Goal: Task Accomplishment & Management: Manage account settings

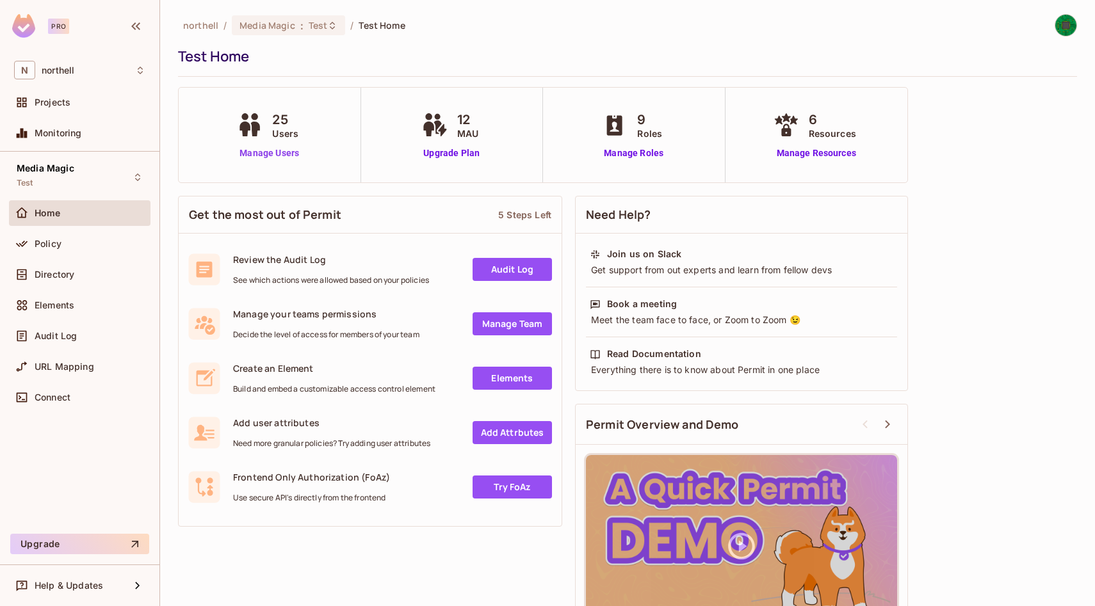
click at [268, 152] on link "Manage Users" at bounding box center [269, 153] width 71 height 13
click at [274, 150] on link "Manage Users" at bounding box center [269, 153] width 71 height 13
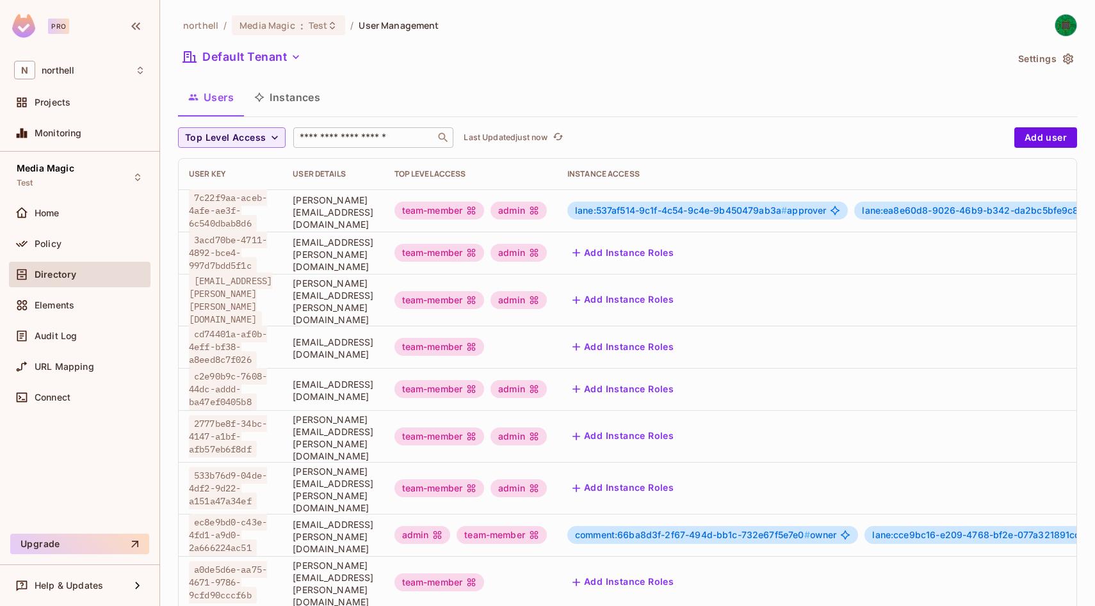
click at [386, 127] on div "​" at bounding box center [373, 137] width 160 height 20
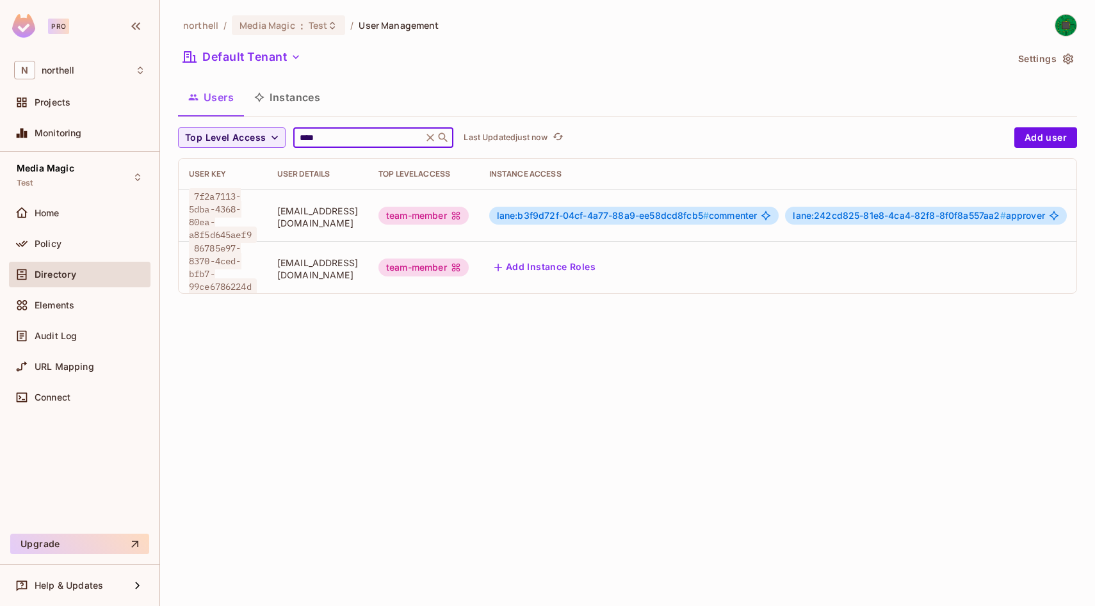
type input "****"
click at [601, 264] on button "Add Instance Roles" at bounding box center [544, 267] width 111 height 20
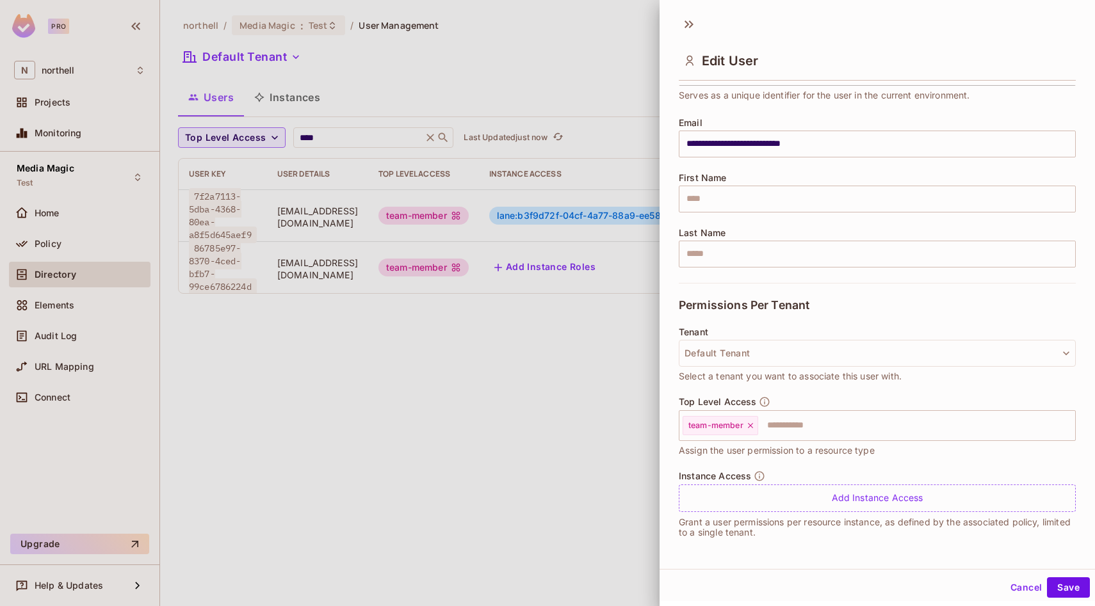
scroll to position [2, 0]
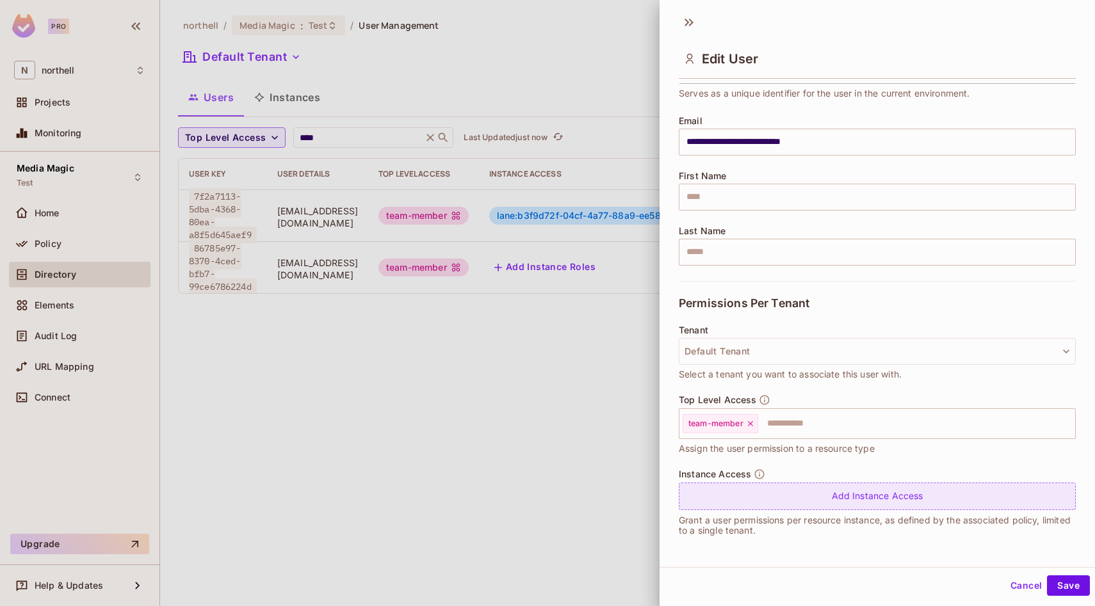
click at [906, 491] on div "Add Instance Access" at bounding box center [877, 497] width 397 height 28
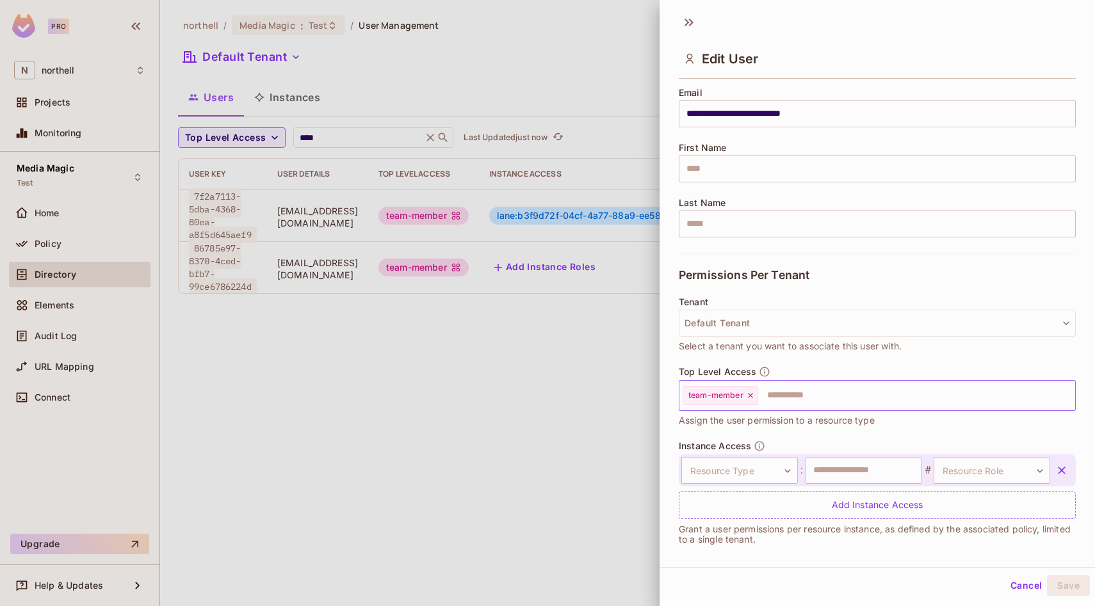
scroll to position [112, 0]
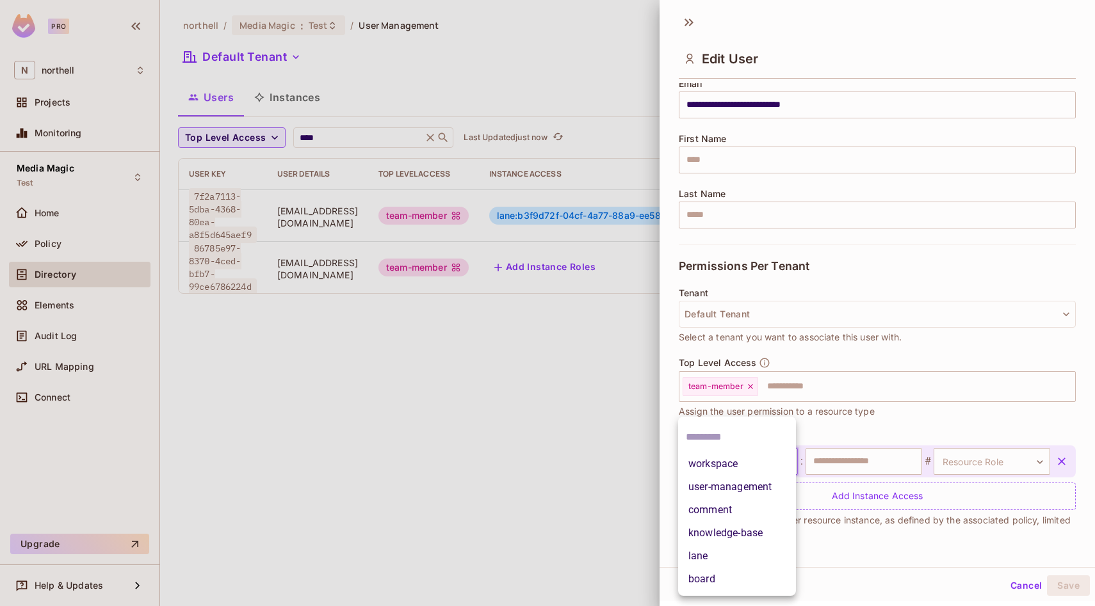
click at [777, 457] on body "**********" at bounding box center [547, 303] width 1095 height 606
click at [720, 576] on li "board" at bounding box center [737, 579] width 118 height 23
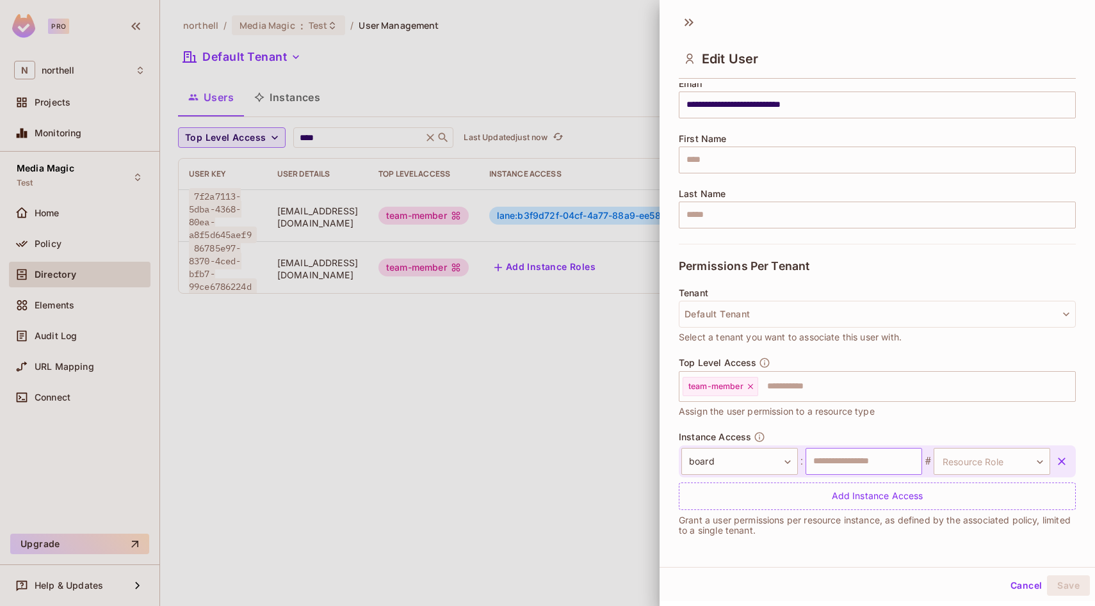
click at [866, 453] on input "text" at bounding box center [863, 461] width 117 height 27
paste input "**********"
type input "**********"
click at [988, 463] on body "**********" at bounding box center [547, 303] width 1095 height 606
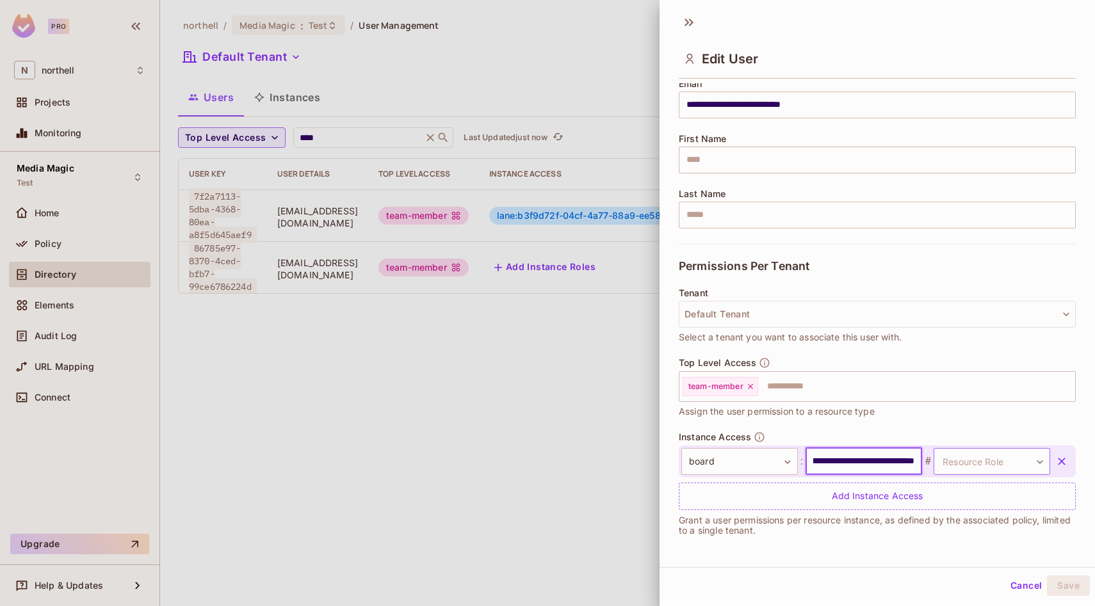
scroll to position [0, 0]
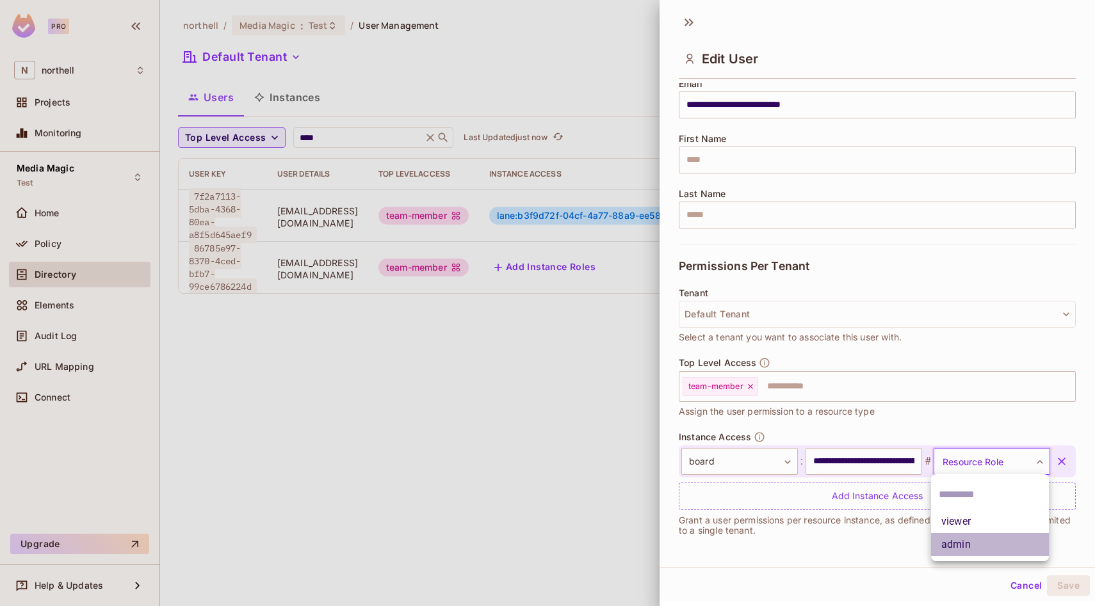
click at [967, 547] on li "admin" at bounding box center [990, 544] width 118 height 23
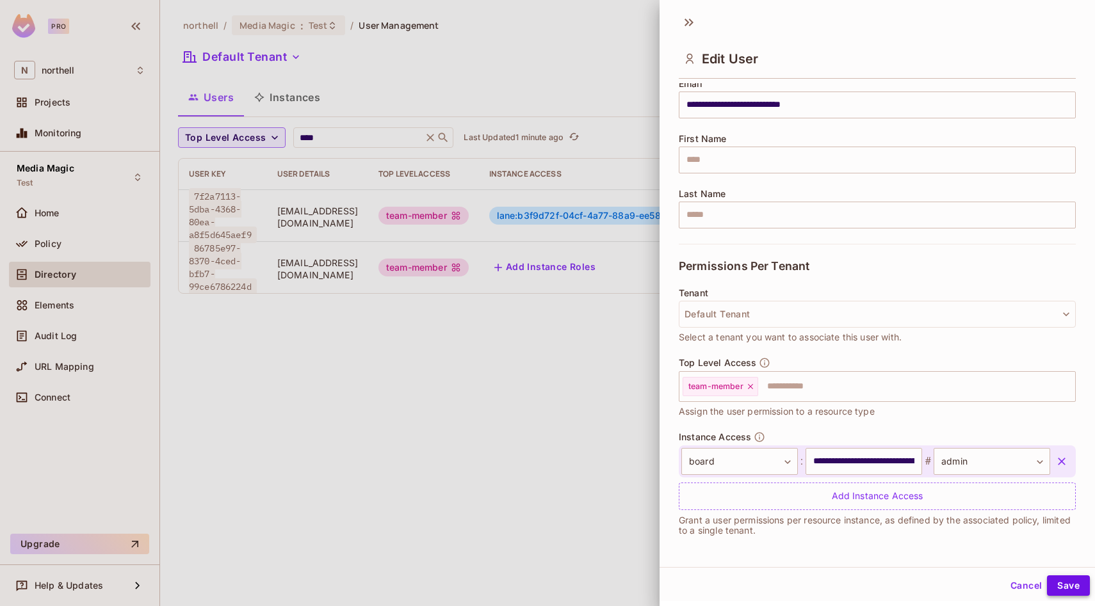
click at [1062, 586] on button "Save" at bounding box center [1068, 586] width 43 height 20
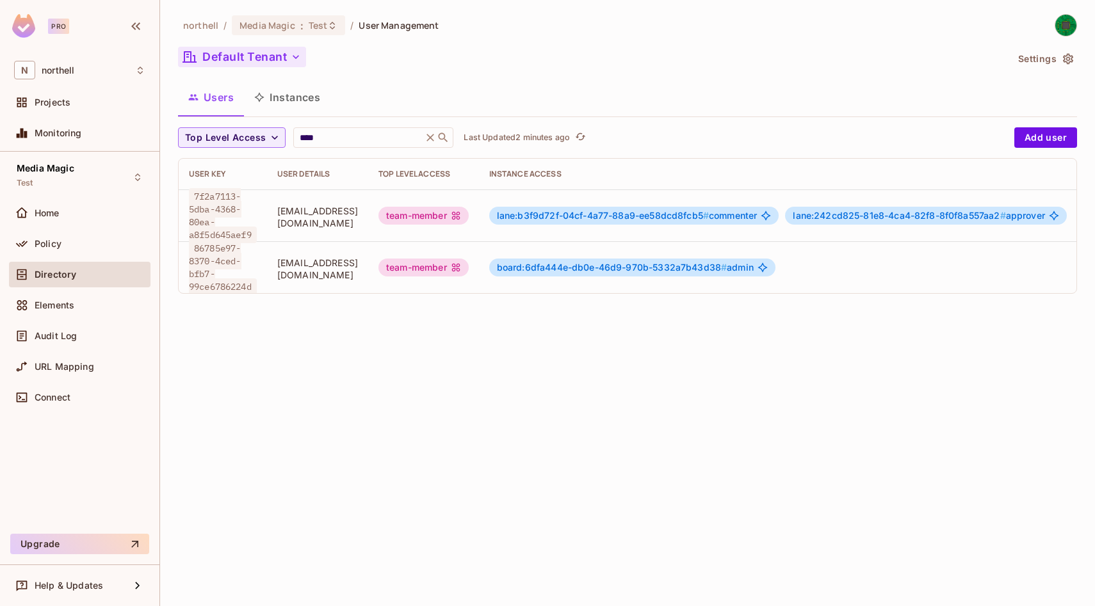
click at [275, 54] on button "Default Tenant" at bounding box center [242, 57] width 128 height 20
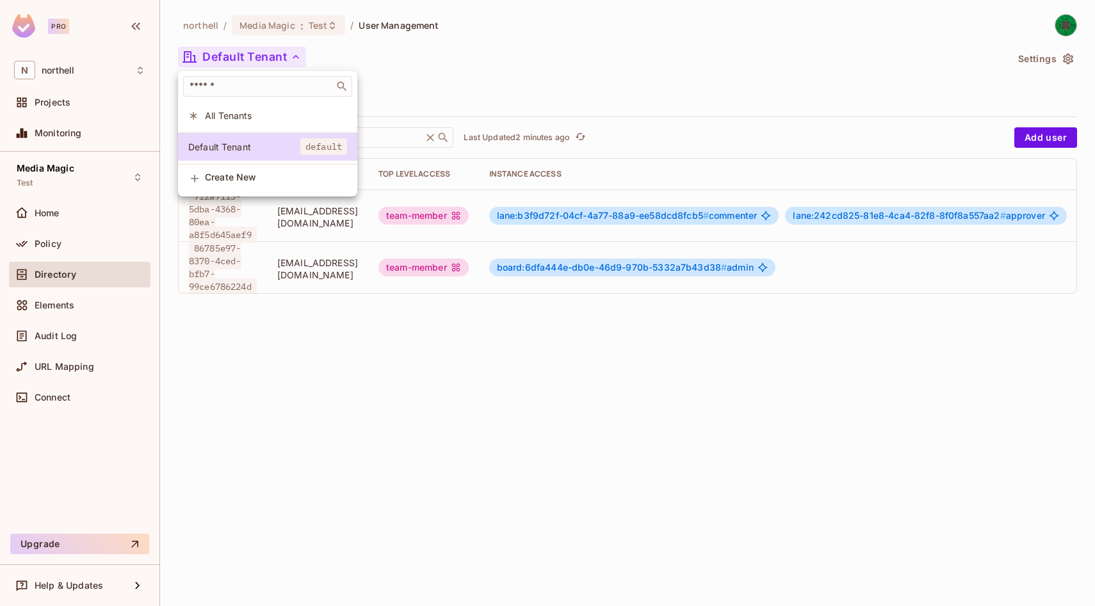
click at [521, 61] on div at bounding box center [547, 303] width 1095 height 606
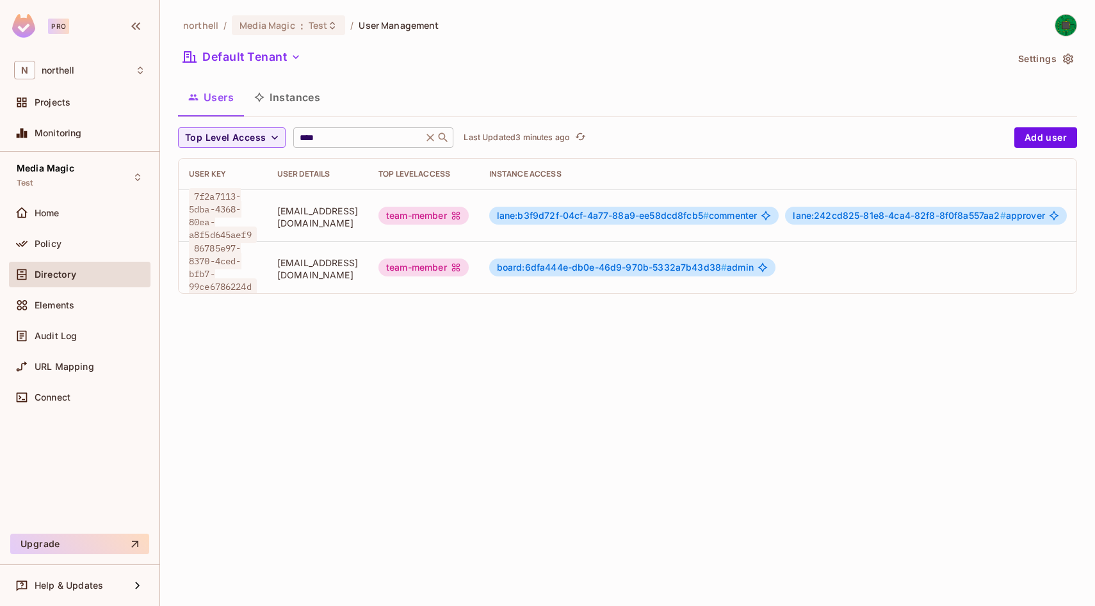
click at [340, 132] on input "****" at bounding box center [358, 137] width 122 height 13
type input "*"
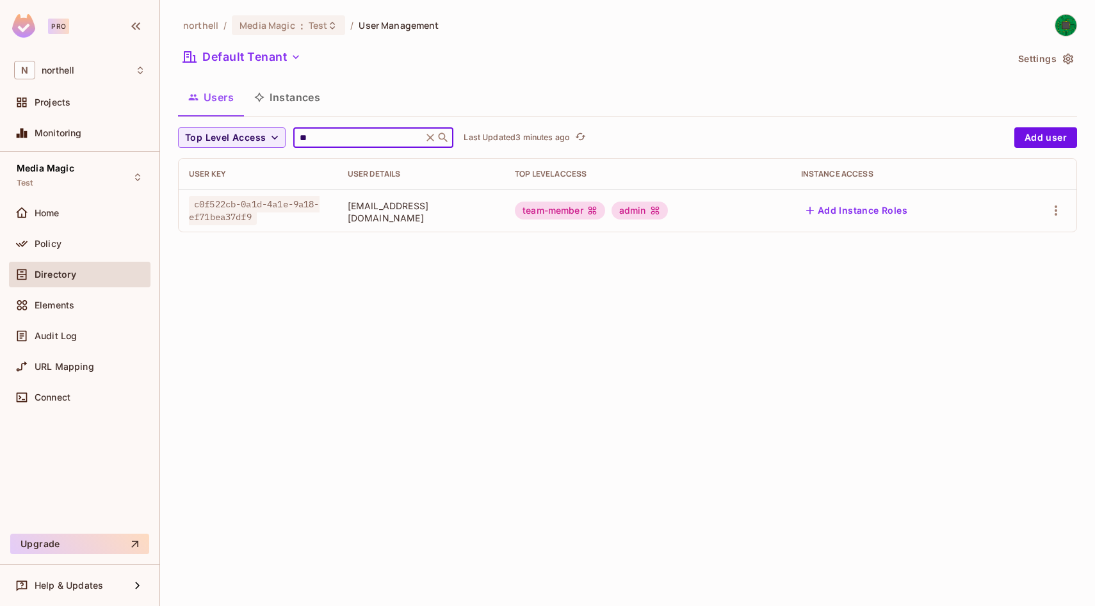
type input "*"
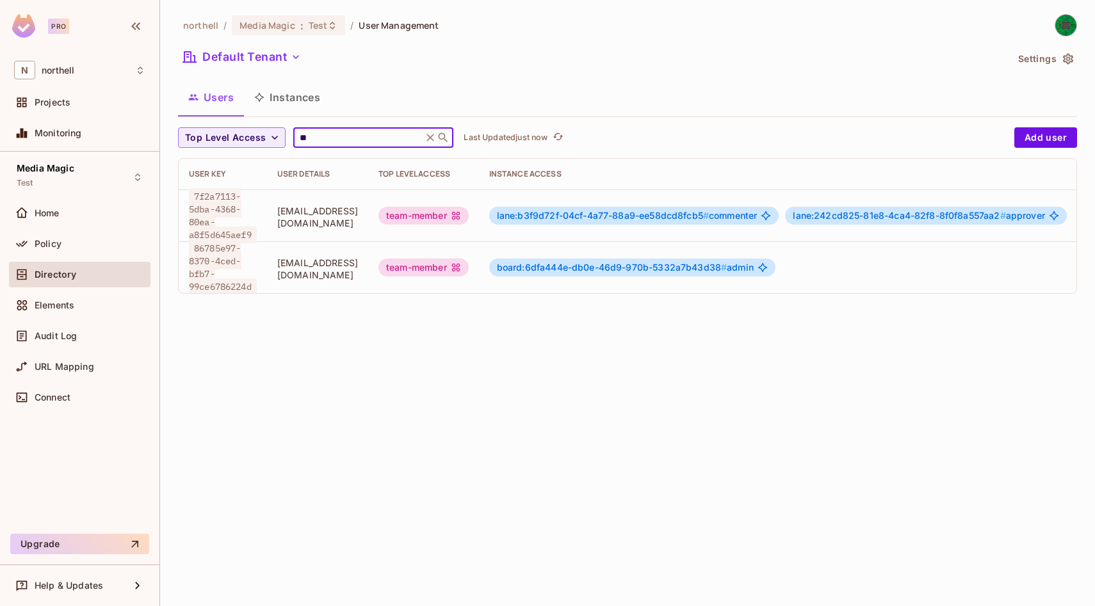
type input "*"
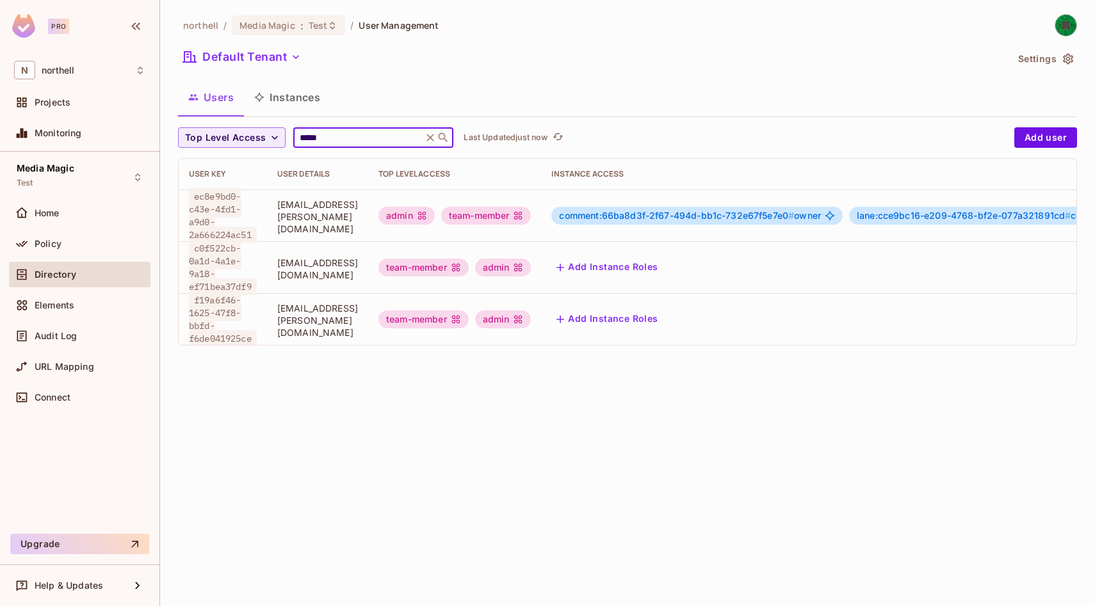
type input "*****"
click at [303, 412] on div "northell / Media Magic : Test / User Management Default Tenant Settings Users I…" at bounding box center [627, 303] width 935 height 606
click at [246, 57] on button "Default Tenant" at bounding box center [242, 57] width 128 height 20
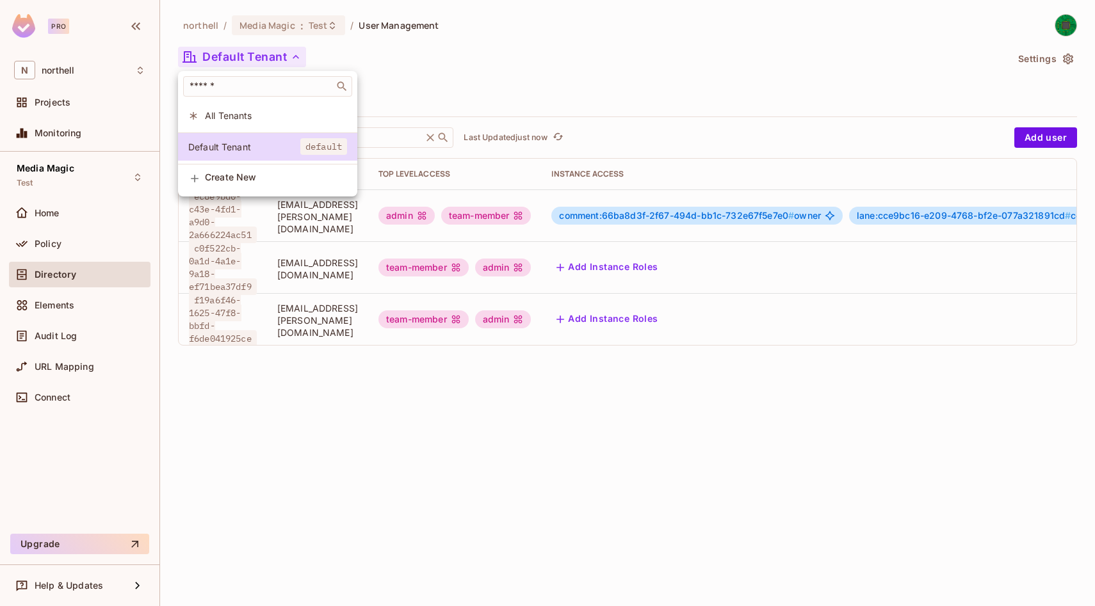
click at [244, 396] on div at bounding box center [547, 303] width 1095 height 606
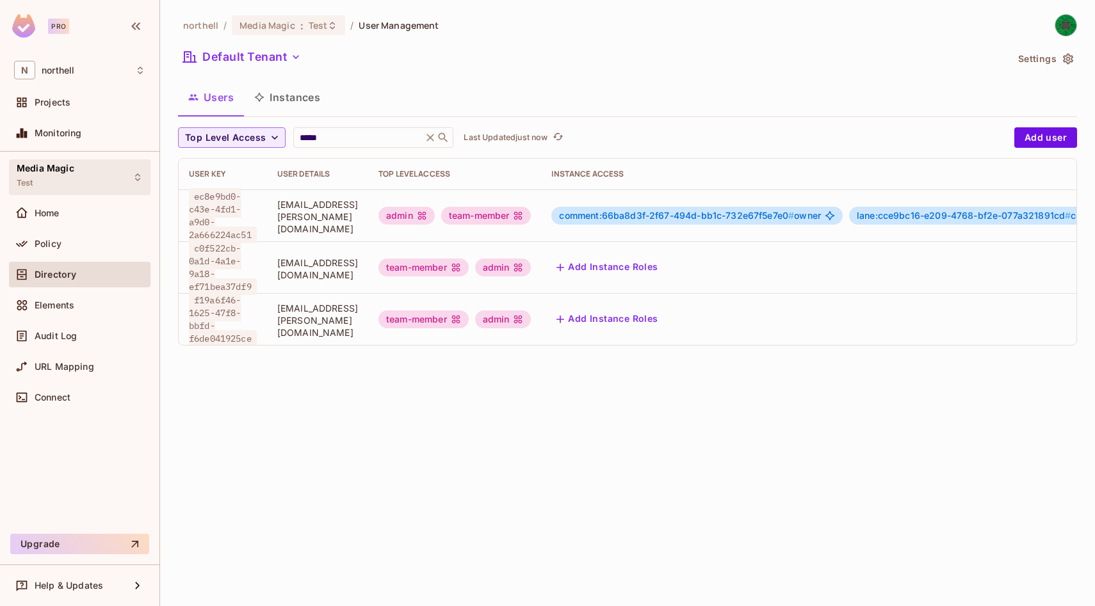
click at [92, 171] on div "Media Magic Test" at bounding box center [79, 176] width 141 height 35
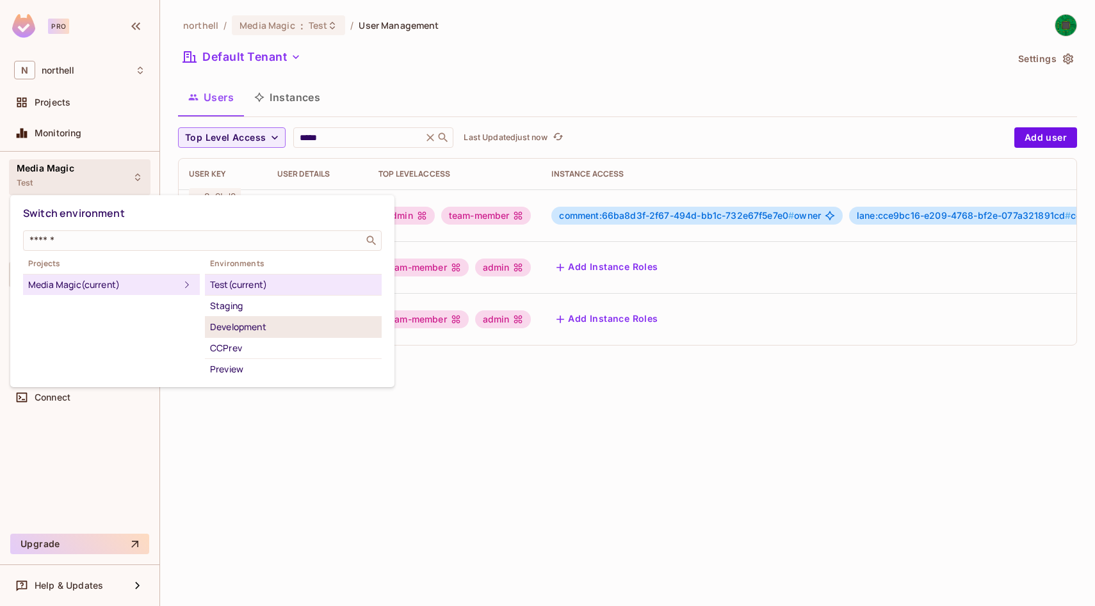
click at [268, 327] on div "Development" at bounding box center [293, 326] width 166 height 15
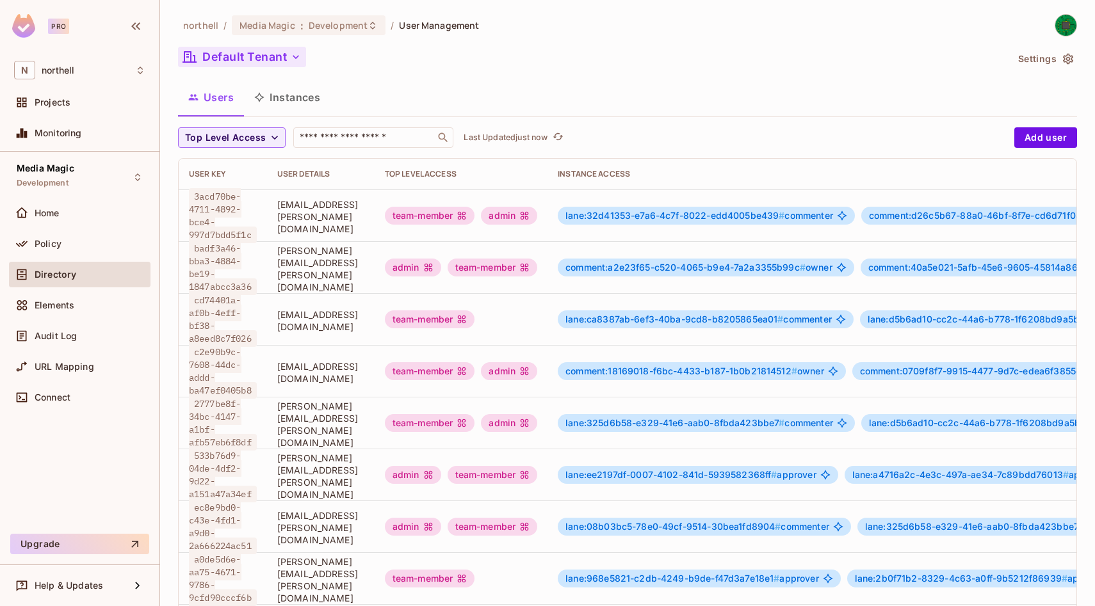
click at [233, 67] on button "Default Tenant" at bounding box center [242, 57] width 128 height 20
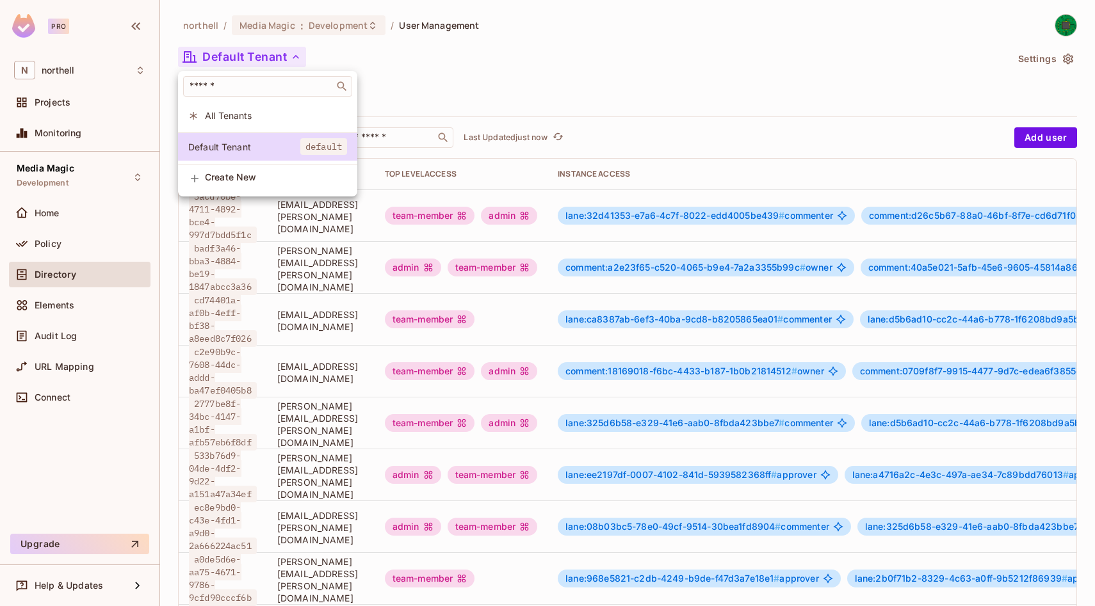
click at [466, 106] on div at bounding box center [547, 303] width 1095 height 606
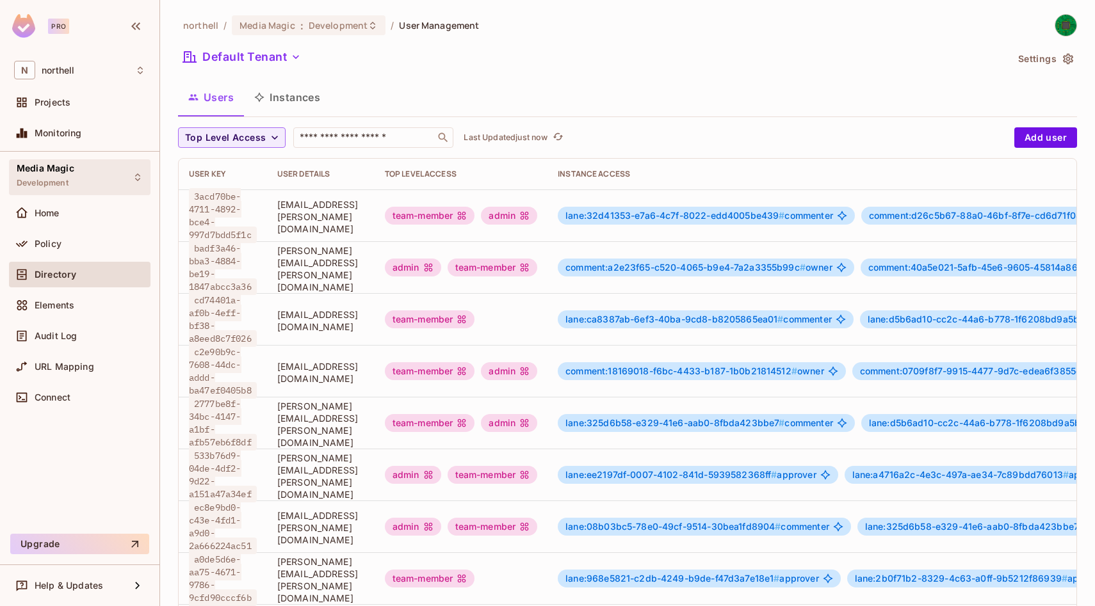
click at [79, 168] on div "Media Magic Development" at bounding box center [79, 176] width 141 height 35
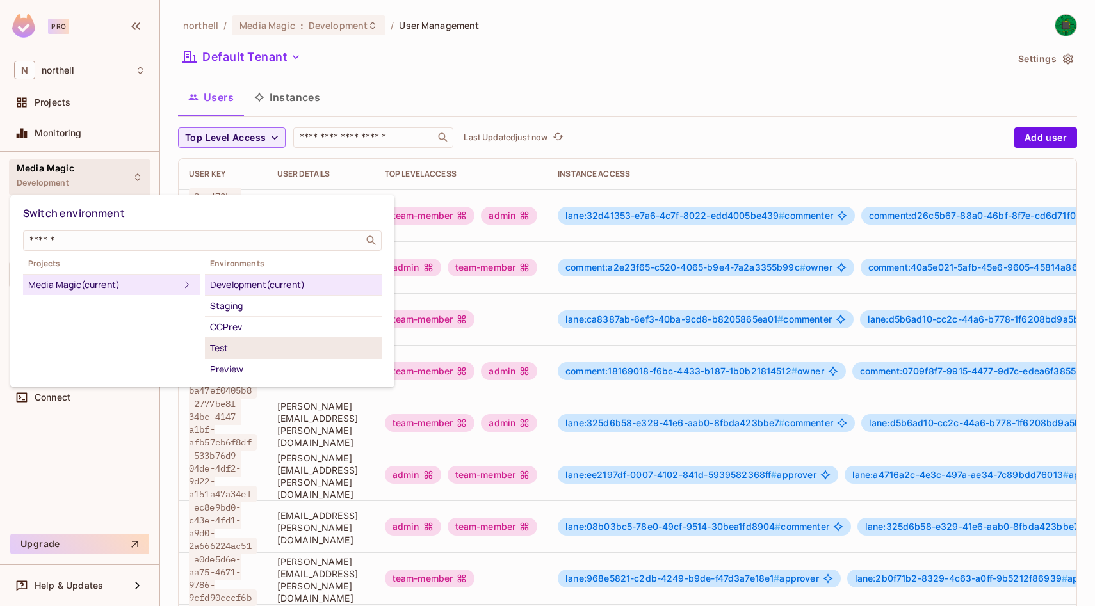
click at [253, 351] on div "Test" at bounding box center [293, 348] width 166 height 15
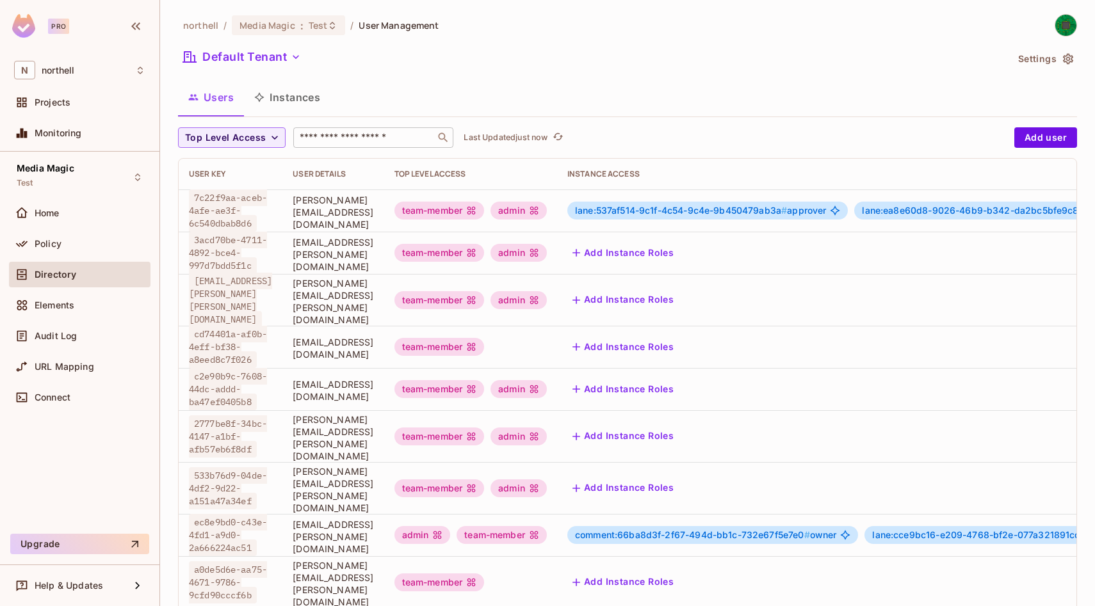
click at [377, 138] on input "text" at bounding box center [364, 137] width 134 height 13
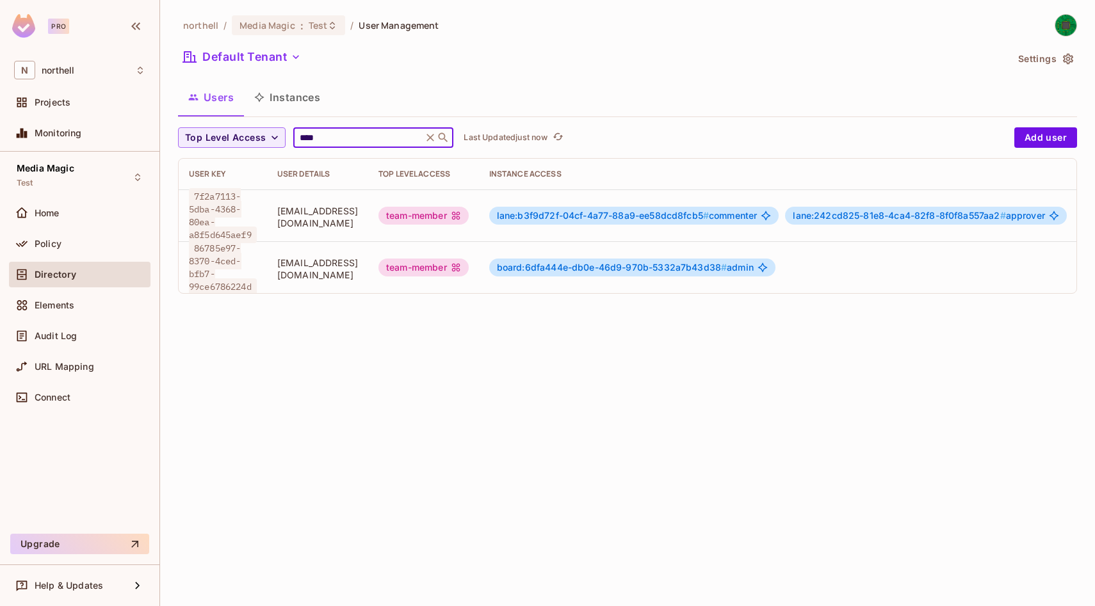
click at [349, 323] on div "northell / Media Magic : Test / User Management Default Tenant Settings Users I…" at bounding box center [627, 303] width 935 height 606
click at [359, 139] on input "****" at bounding box center [358, 137] width 122 height 13
type input "*"
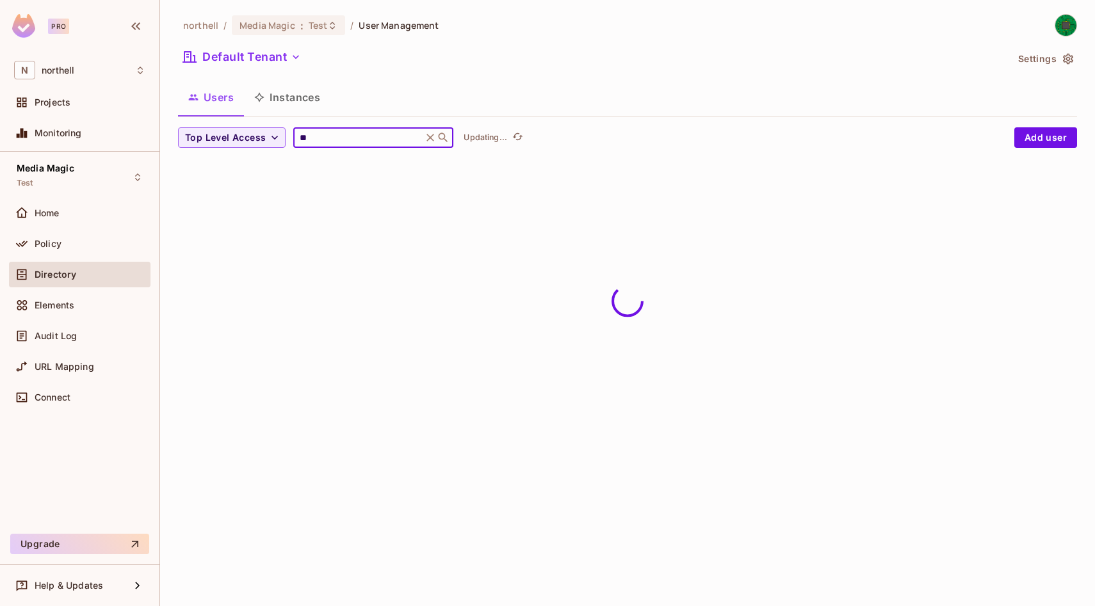
type input "*"
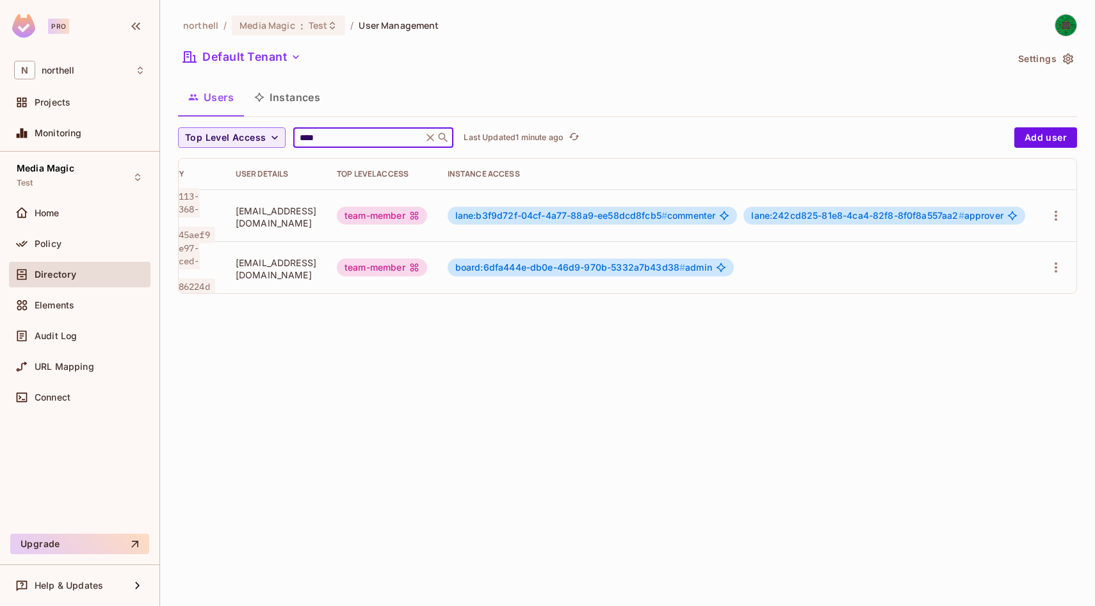
scroll to position [0, 104]
type input "****"
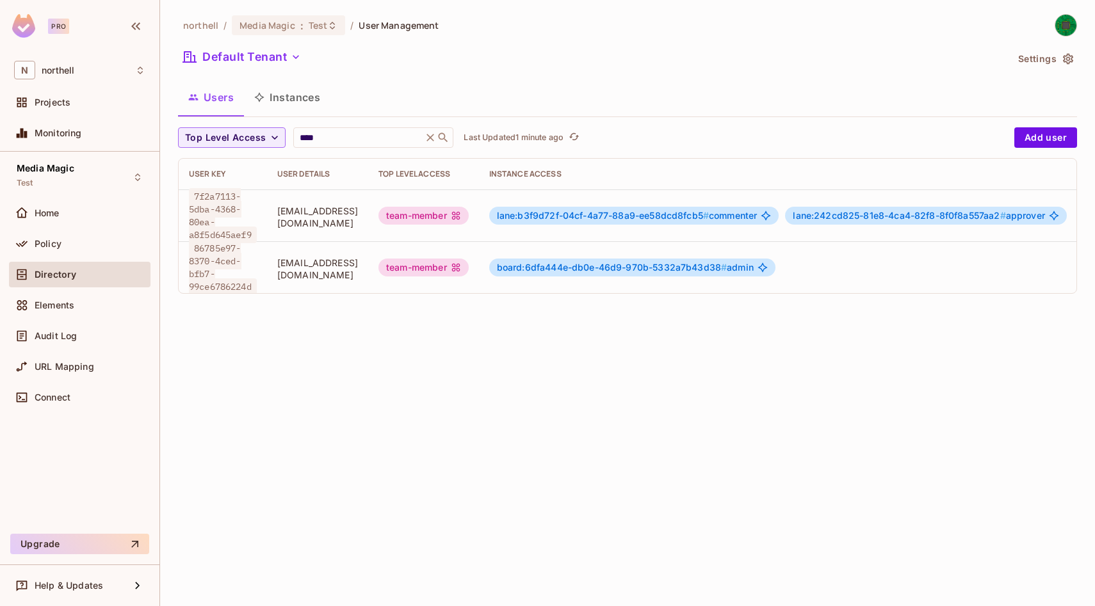
click at [358, 267] on span "[EMAIL_ADDRESS][DOMAIN_NAME]" at bounding box center [317, 269] width 81 height 24
click at [287, 200] on td "[EMAIL_ADDRESS][DOMAIN_NAME]" at bounding box center [317, 216] width 101 height 52
click at [318, 220] on span "[EMAIL_ADDRESS][DOMAIN_NAME]" at bounding box center [317, 217] width 81 height 24
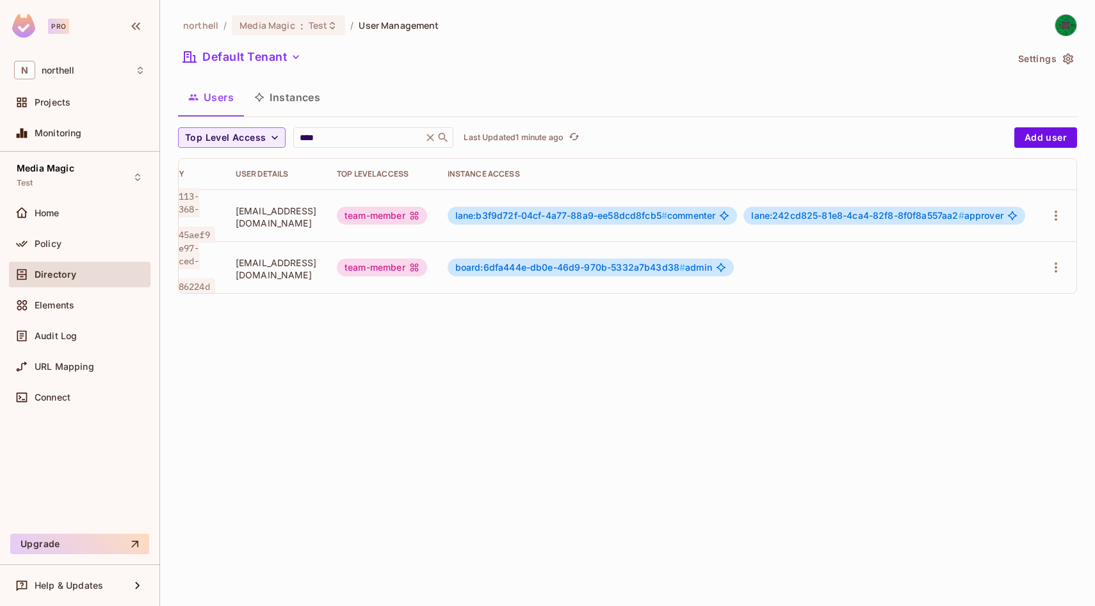
scroll to position [0, 104]
click at [1060, 260] on icon "button" at bounding box center [1055, 267] width 15 height 15
click at [1012, 289] on li "Edit" at bounding box center [1000, 293] width 113 height 28
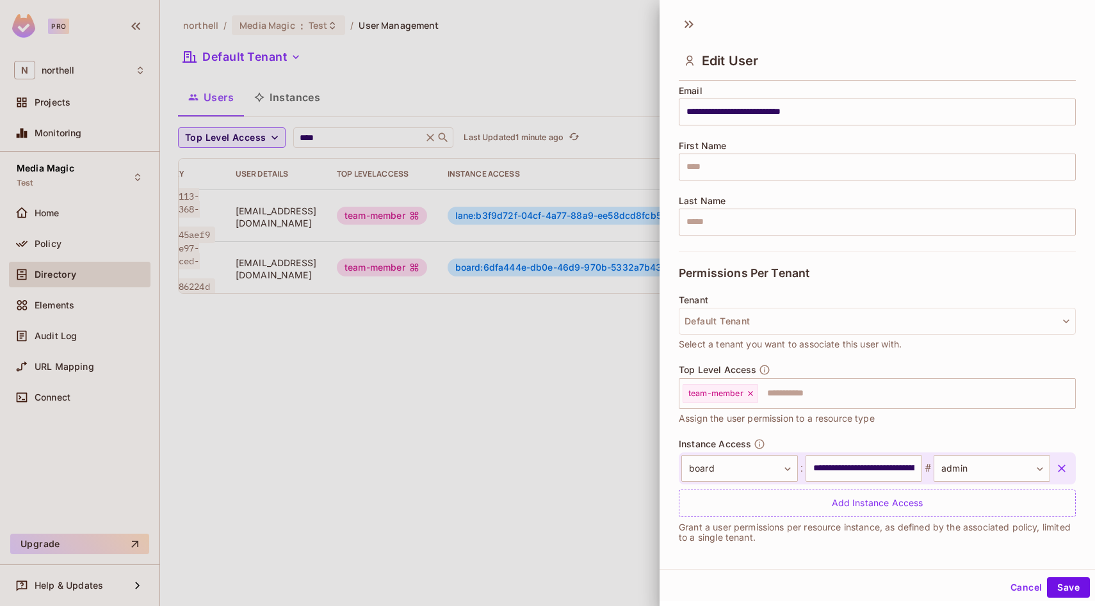
scroll to position [112, 0]
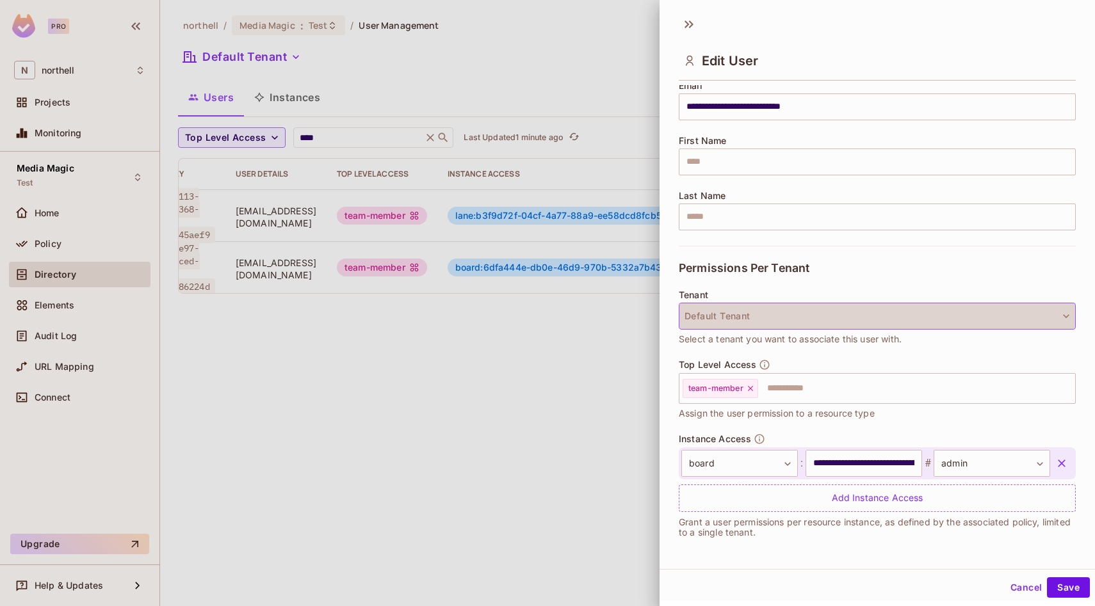
click at [876, 317] on button "Default Tenant" at bounding box center [877, 316] width 397 height 27
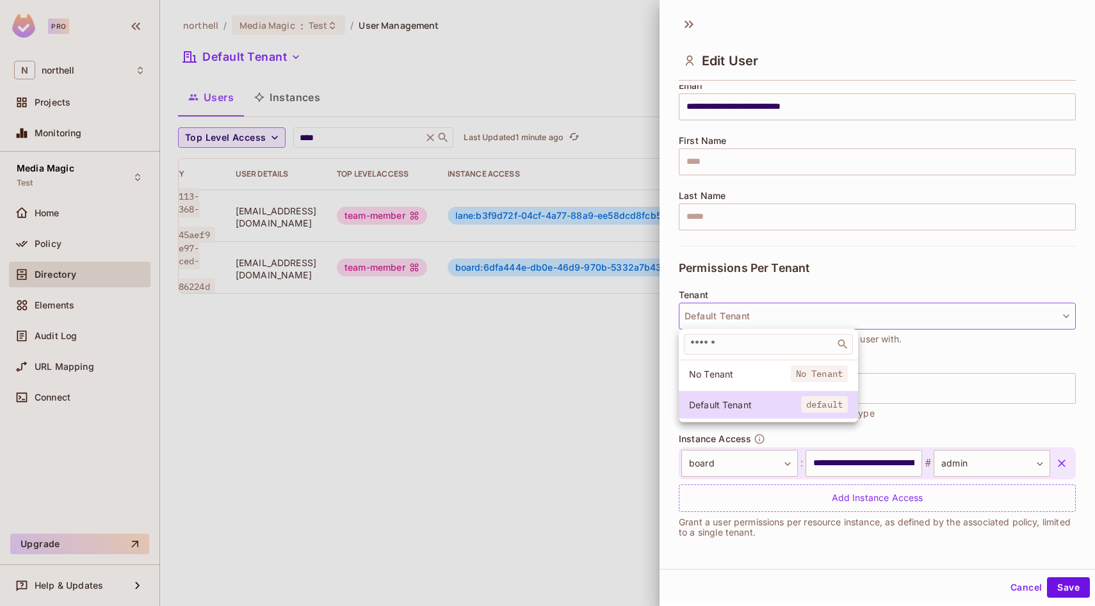
click at [622, 357] on div at bounding box center [547, 303] width 1095 height 606
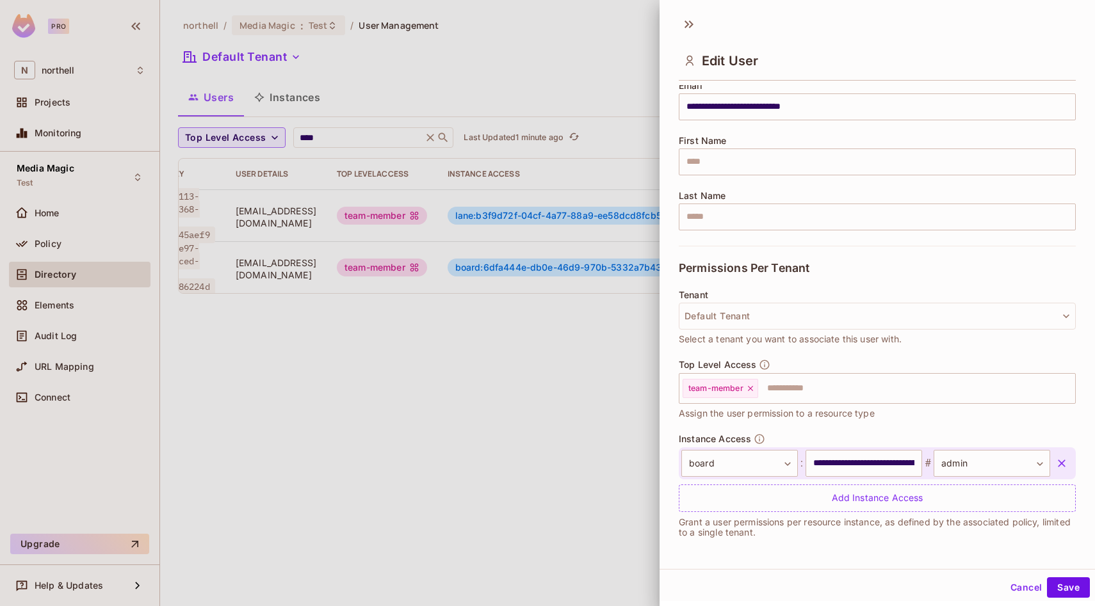
click at [1019, 590] on button "Cancel" at bounding box center [1026, 587] width 42 height 20
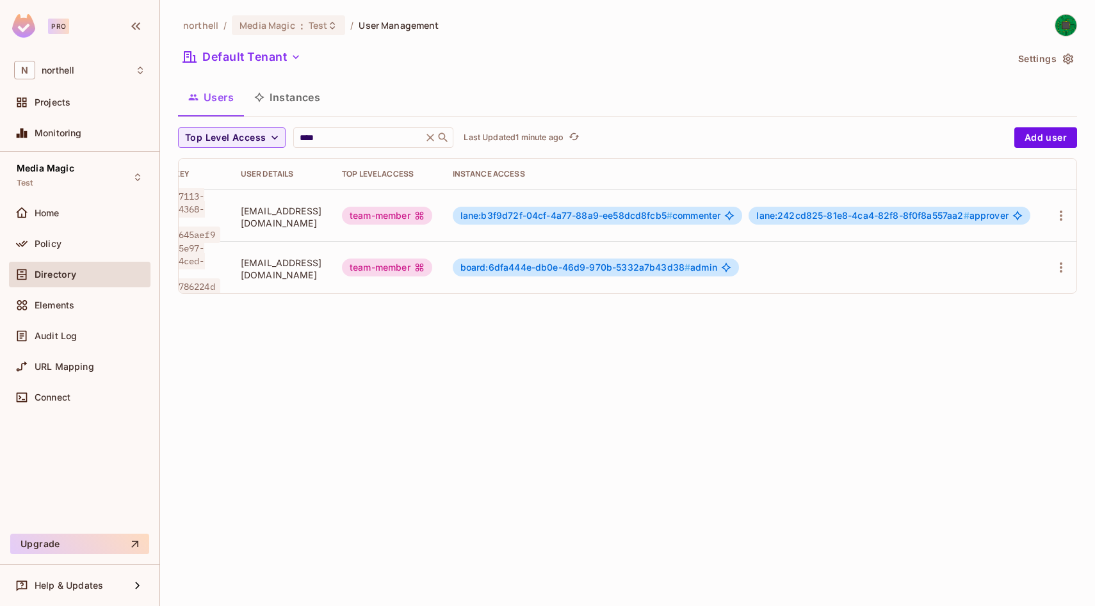
scroll to position [0, 0]
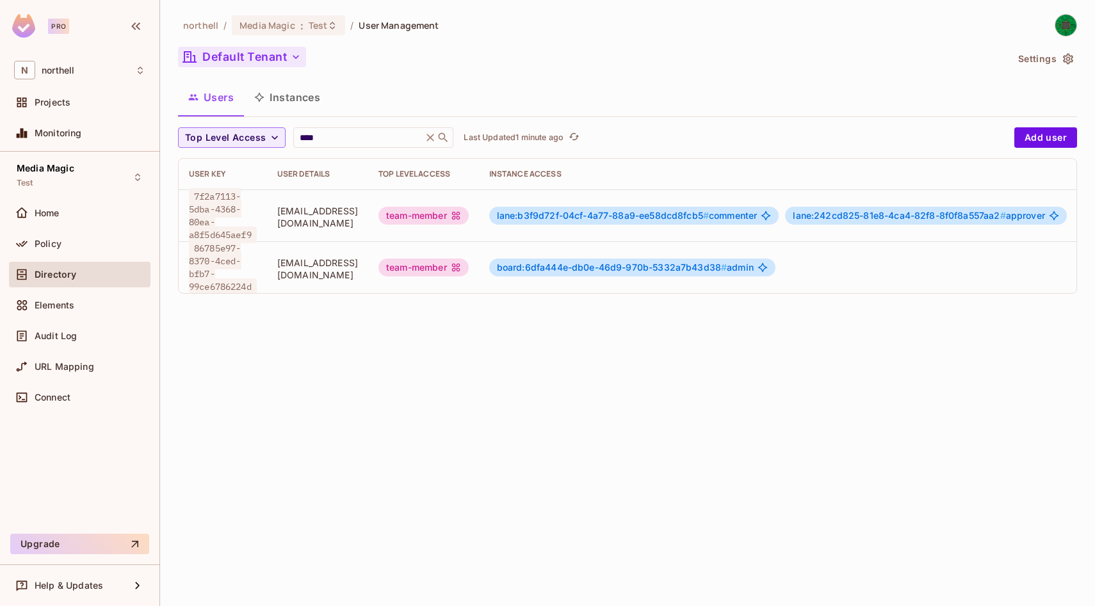
click at [238, 60] on button "Default Tenant" at bounding box center [242, 57] width 128 height 20
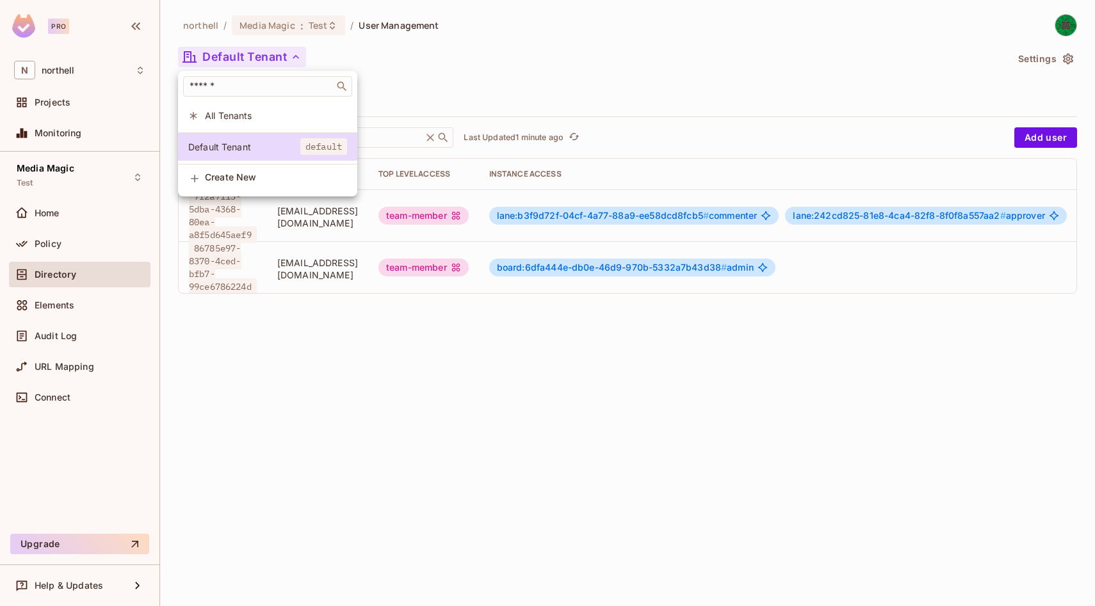
click at [262, 322] on div at bounding box center [547, 303] width 1095 height 606
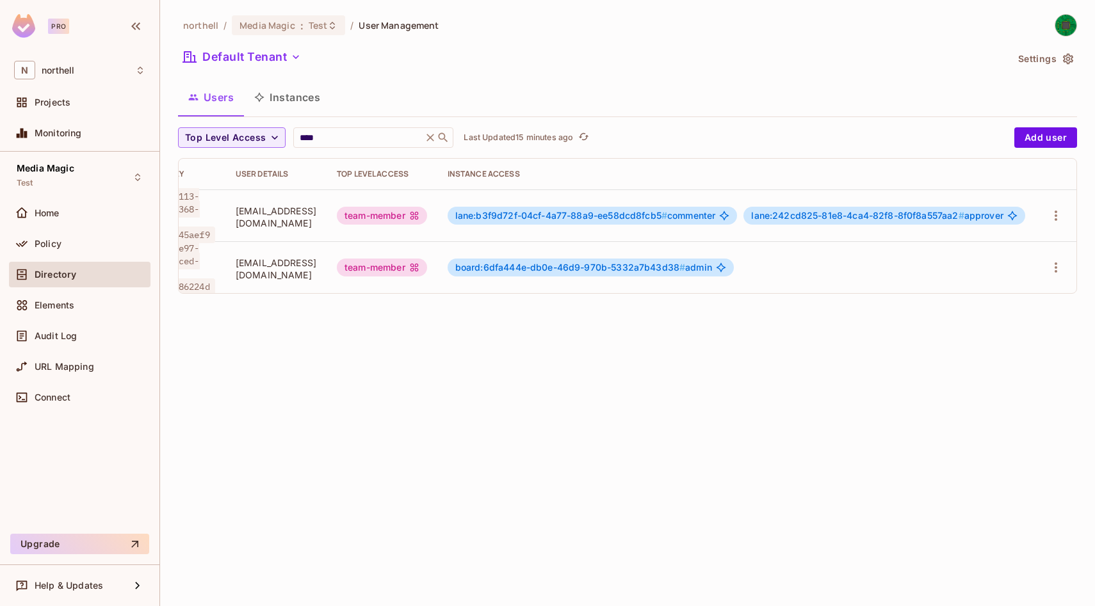
scroll to position [0, 104]
click at [1049, 268] on icon "button" at bounding box center [1055, 267] width 15 height 15
click at [1006, 289] on li "Edit" at bounding box center [1000, 293] width 113 height 28
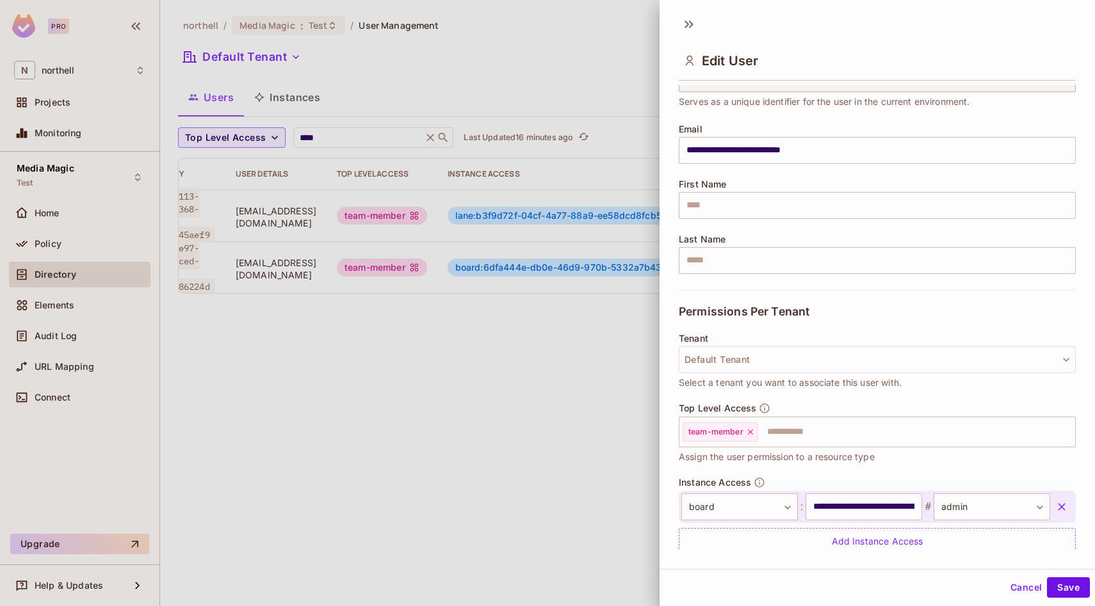
scroll to position [112, 0]
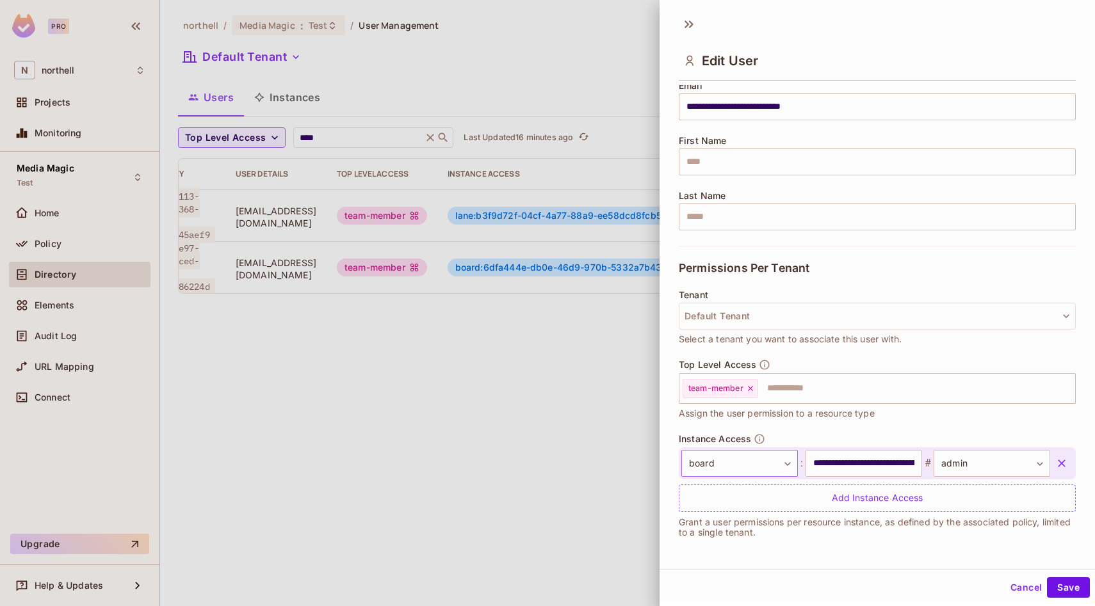
click at [768, 466] on body "**********" at bounding box center [547, 303] width 1095 height 606
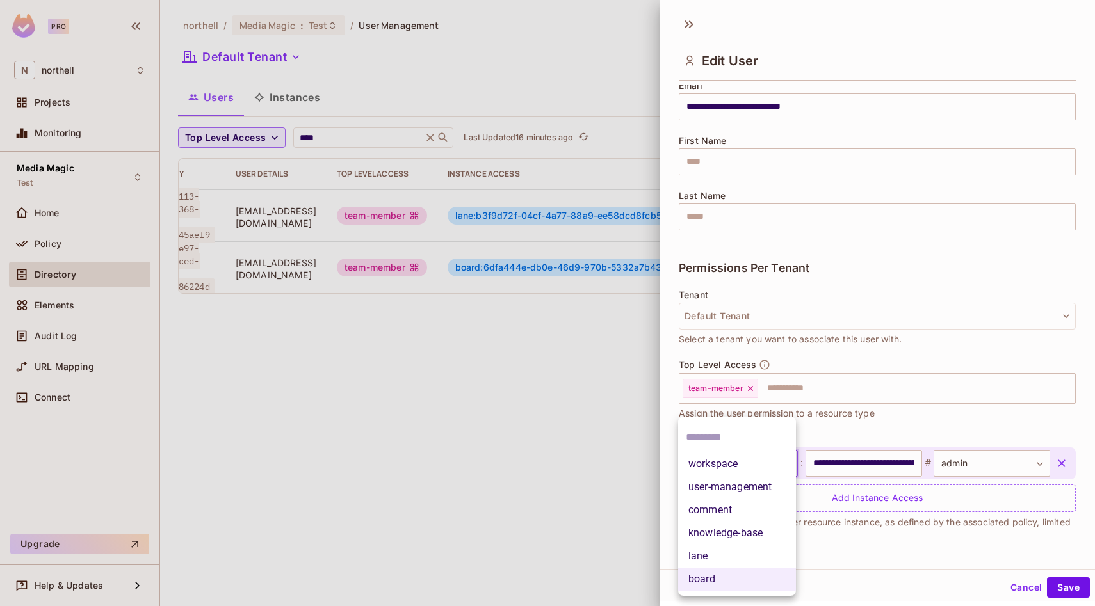
click at [750, 474] on li "workspace" at bounding box center [737, 464] width 118 height 23
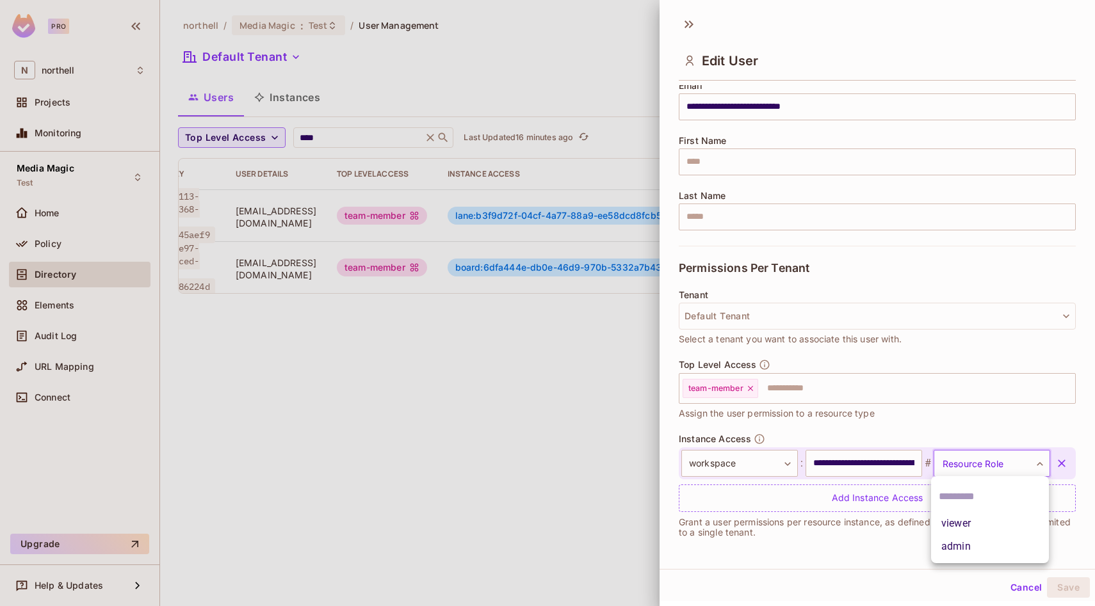
click at [962, 465] on body "**********" at bounding box center [547, 303] width 1095 height 606
click at [1010, 542] on li "admin" at bounding box center [990, 546] width 118 height 23
click at [1063, 587] on button "Save" at bounding box center [1068, 587] width 43 height 20
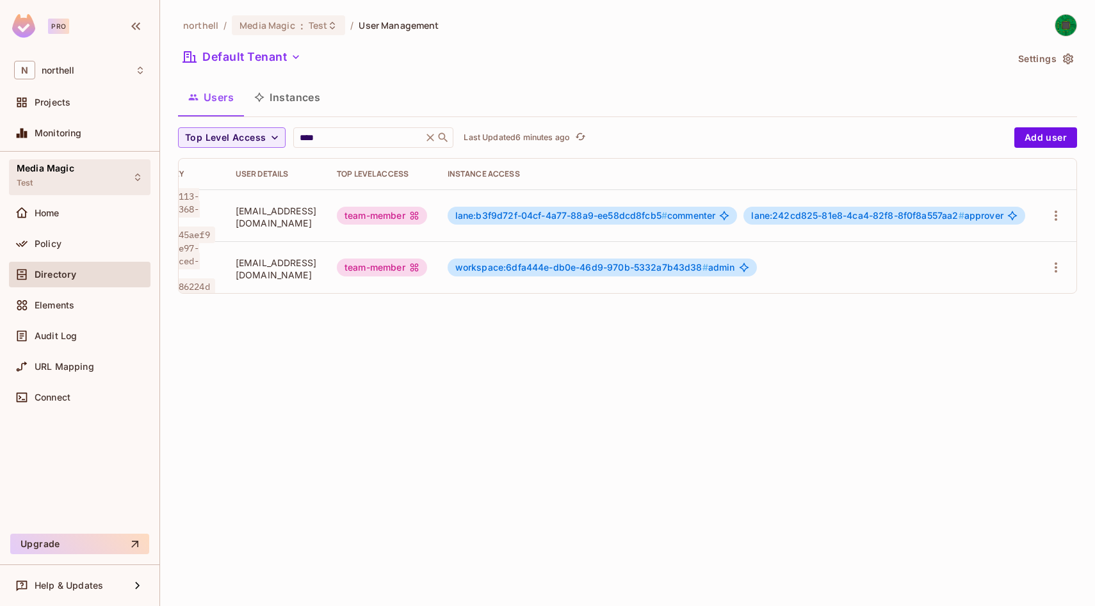
click at [125, 170] on div "Media Magic Test" at bounding box center [79, 176] width 141 height 35
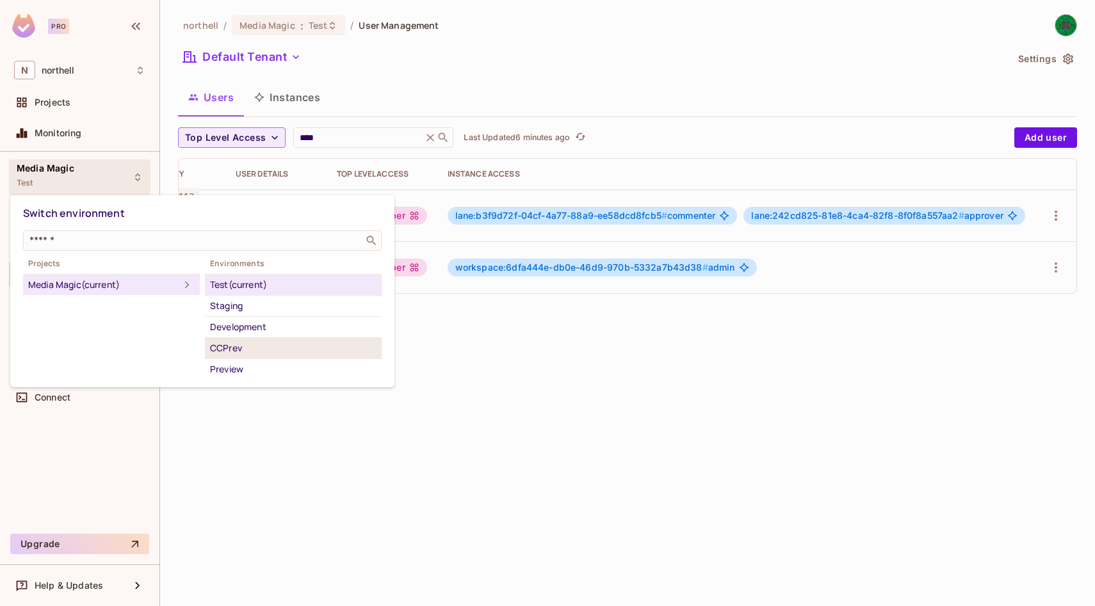
click at [266, 350] on div "CCPrev" at bounding box center [293, 348] width 166 height 15
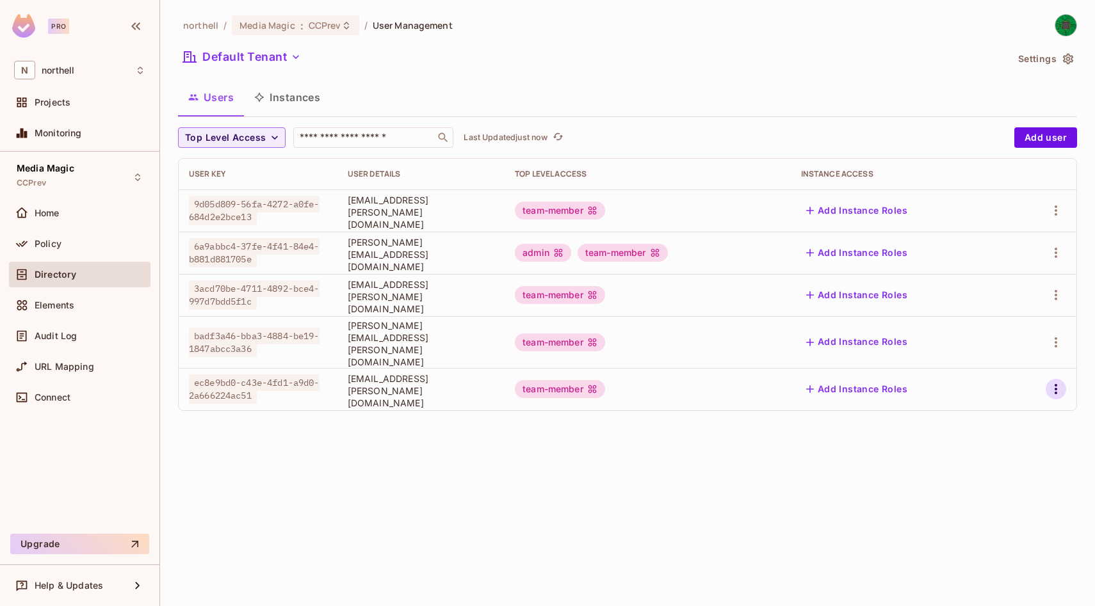
click at [1061, 382] on icon "button" at bounding box center [1055, 389] width 15 height 15
click at [1008, 435] on div "Edit Attributes" at bounding box center [1011, 437] width 63 height 13
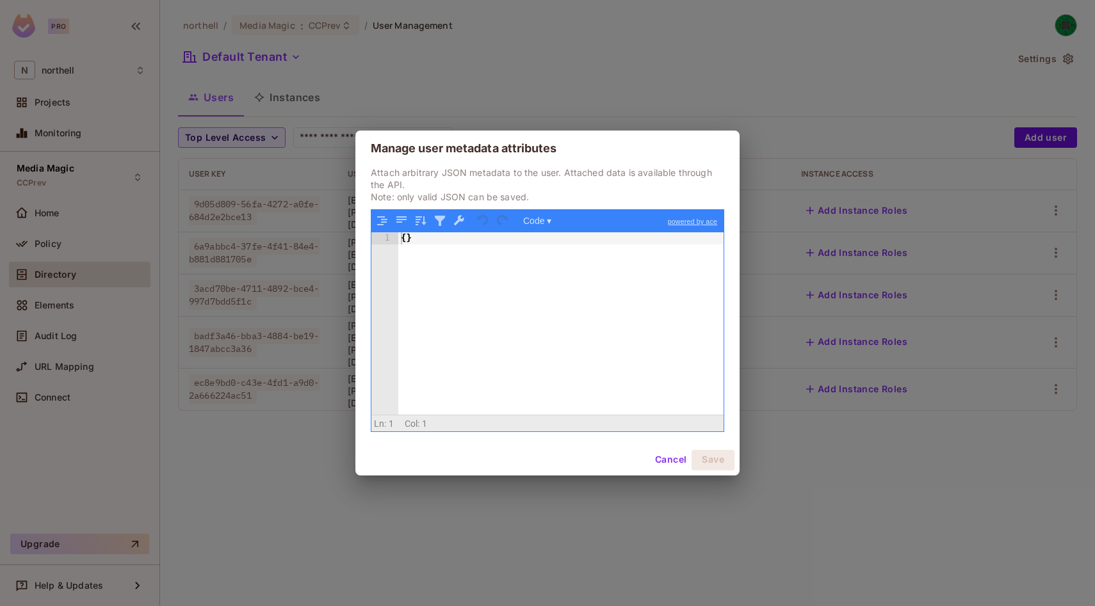
click at [650, 460] on button "Cancel" at bounding box center [671, 460] width 42 height 20
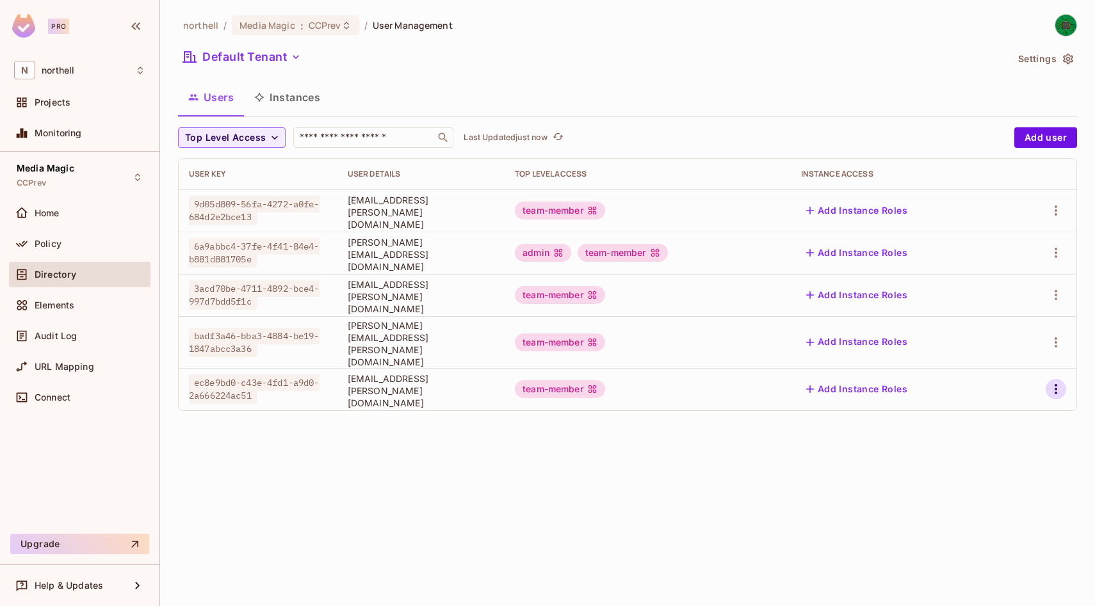
click at [1056, 382] on icon "button" at bounding box center [1055, 389] width 15 height 15
click at [994, 406] on div "Edit" at bounding box center [988, 409] width 17 height 13
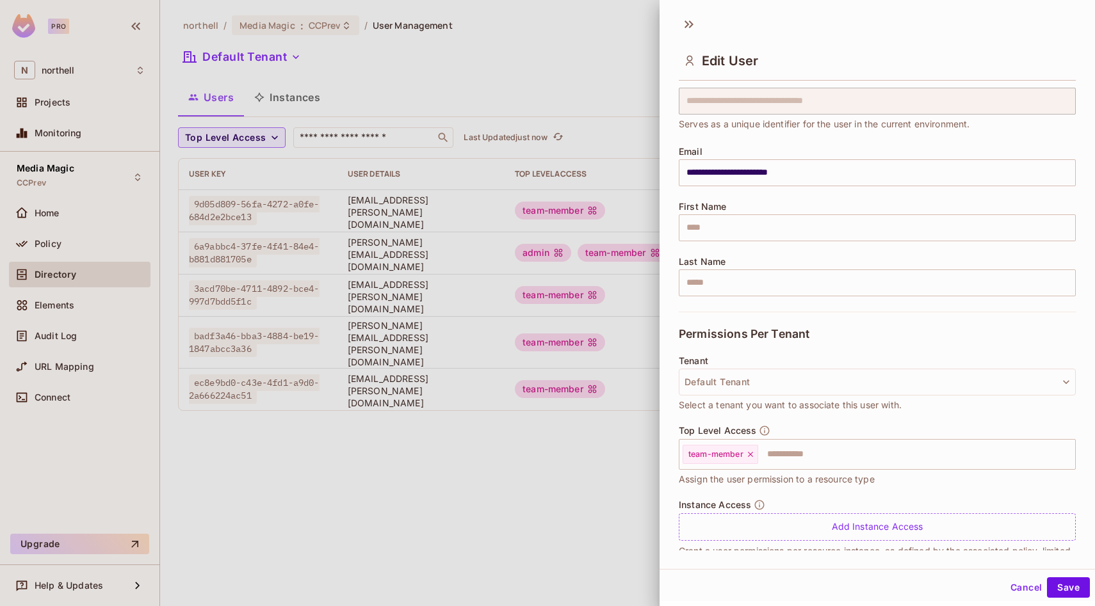
scroll to position [75, 0]
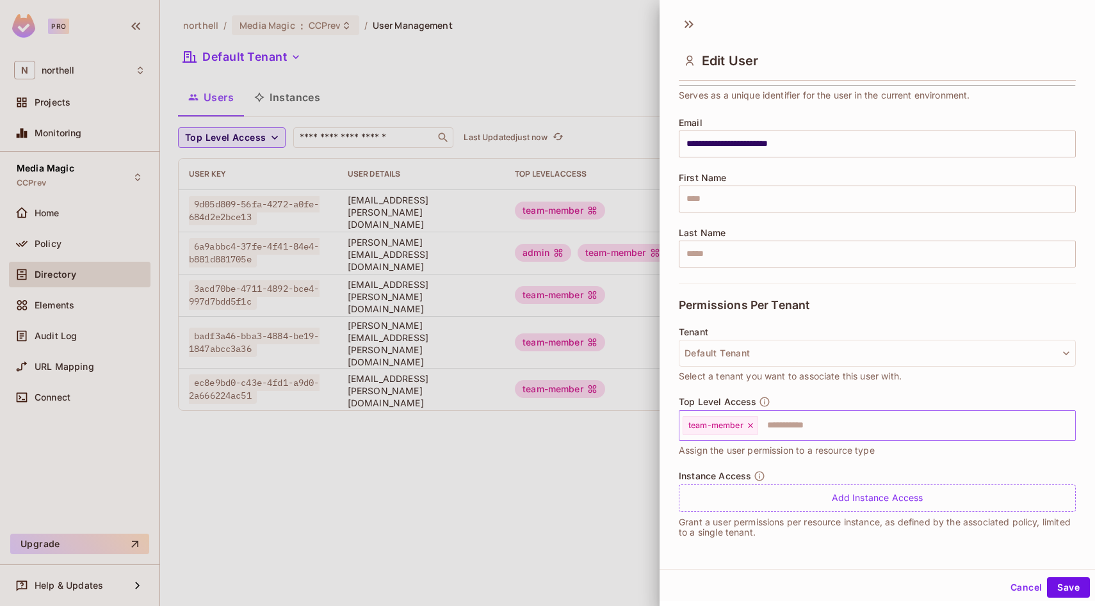
click at [801, 430] on input "text" at bounding box center [904, 426] width 291 height 26
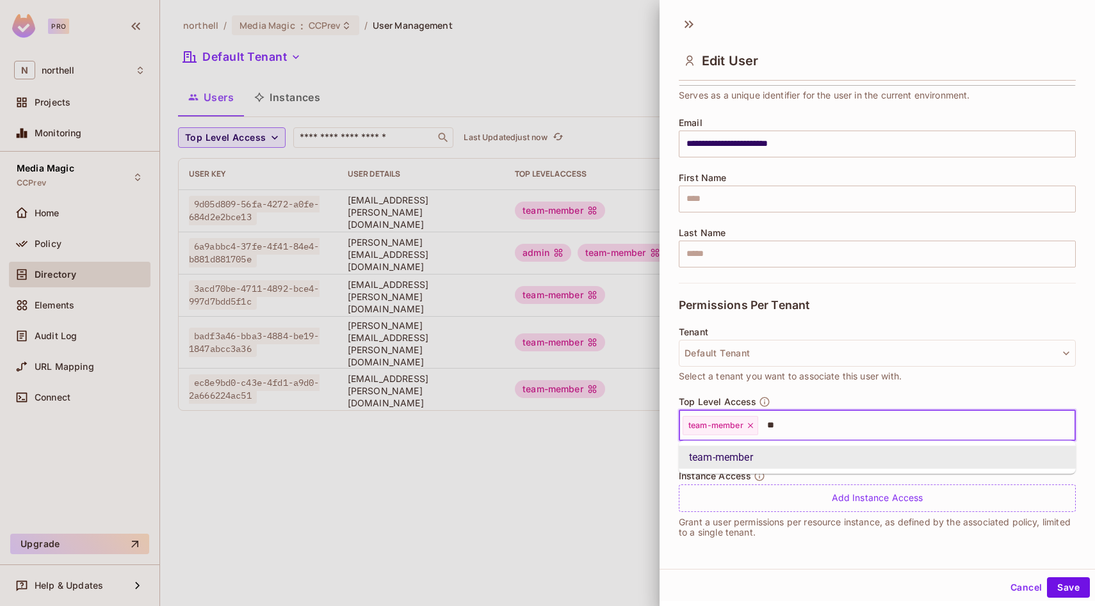
type input "*"
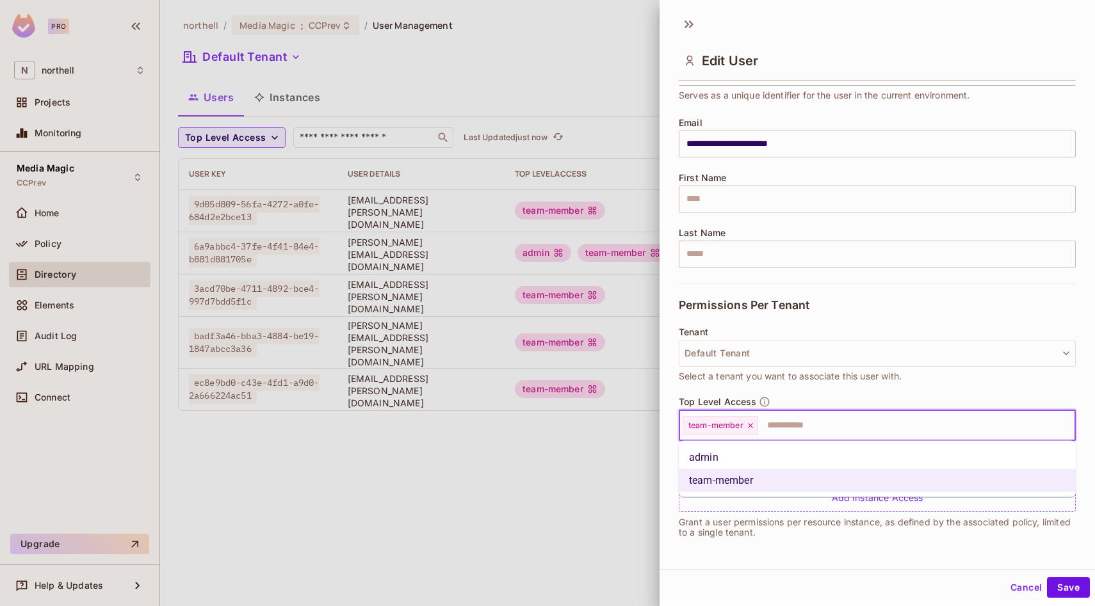
click at [743, 464] on li "admin" at bounding box center [877, 457] width 397 height 23
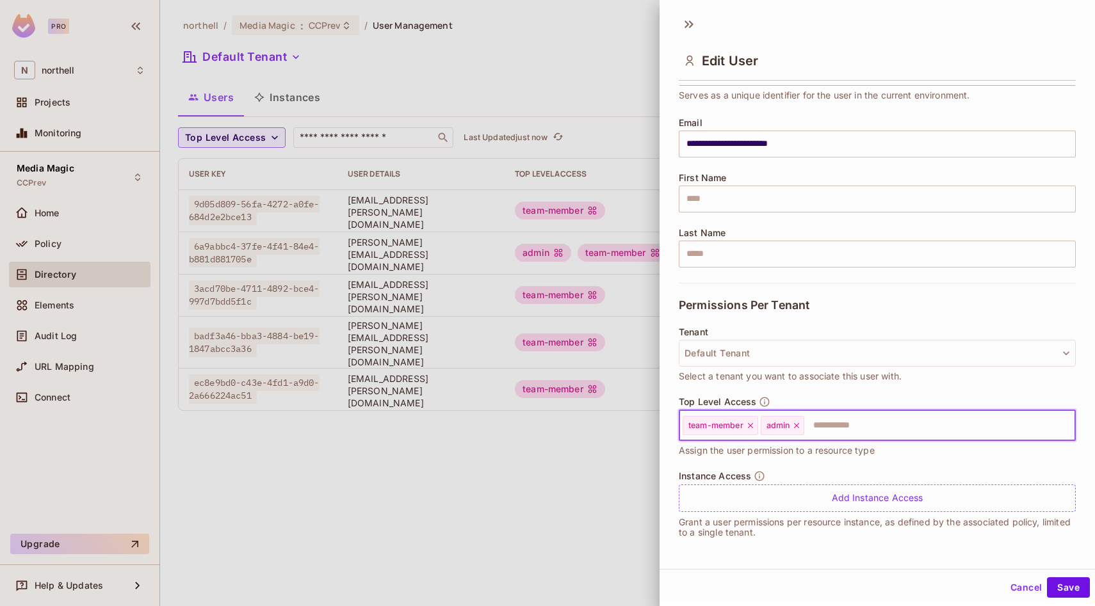
scroll to position [2, 0]
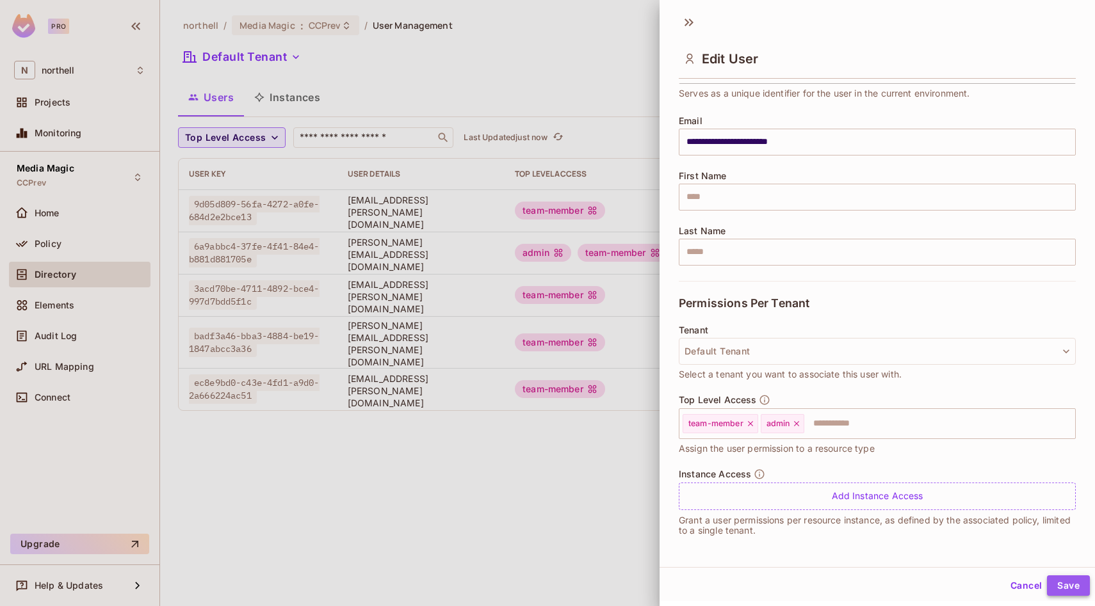
click at [1056, 585] on button "Save" at bounding box center [1068, 586] width 43 height 20
